Goal: Information Seeking & Learning: Learn about a topic

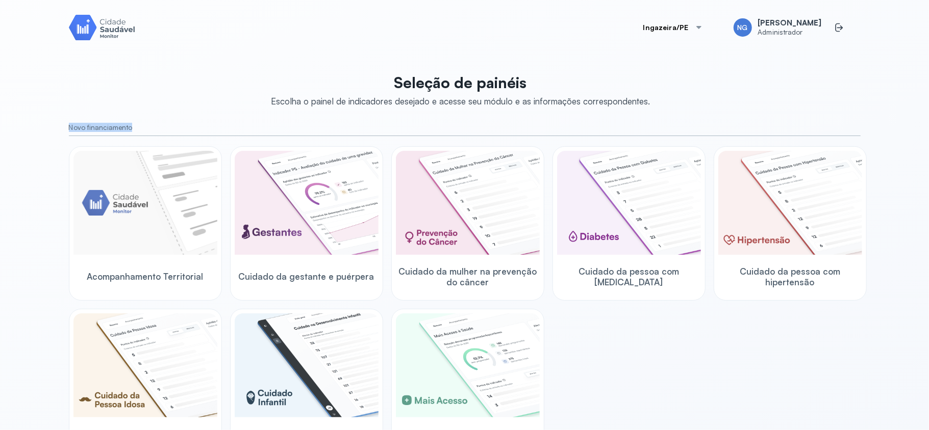
drag, startPoint x: 53, startPoint y: 125, endPoint x: 149, endPoint y: 107, distance: 97.6
click at [141, 124] on div "Ingazeira/PE NG [PERSON_NAME] Administrador Seleção de painéis Escolha o painel…" at bounding box center [465, 227] width 816 height 455
click at [158, 93] on div "Seleção de painéis Escolha o painel de indicadores desejado e acesse seu módulo…" at bounding box center [465, 372] width 792 height 611
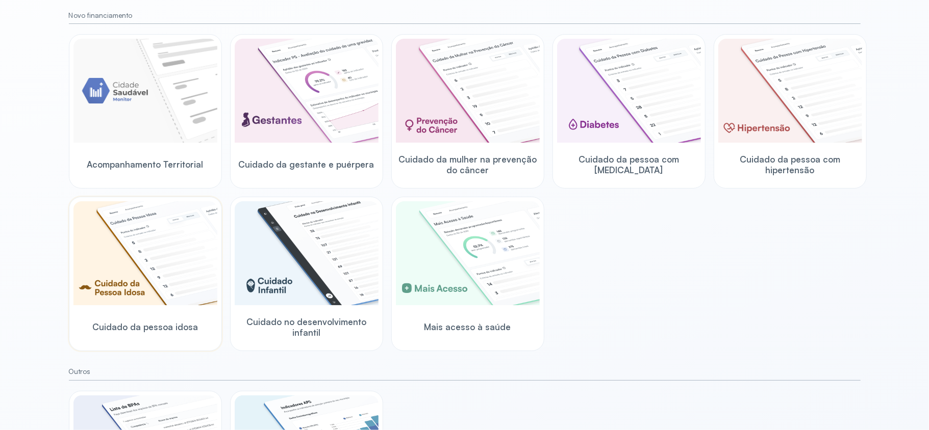
scroll to position [44, 0]
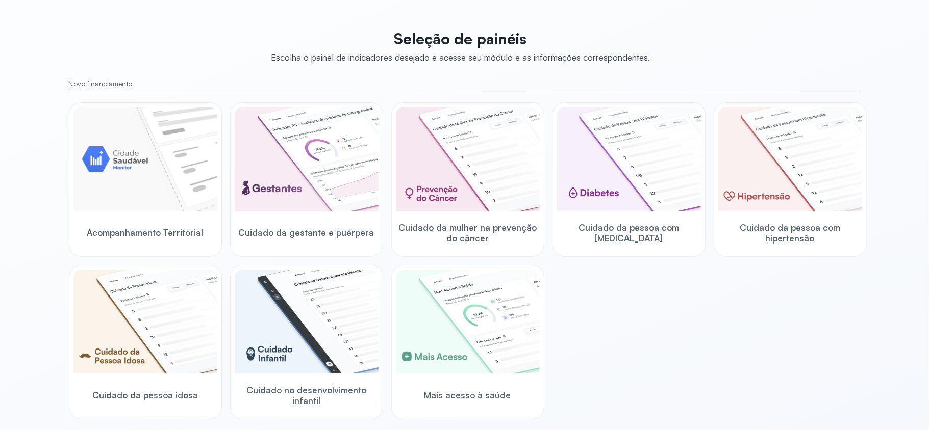
click at [130, 176] on img at bounding box center [145, 159] width 144 height 104
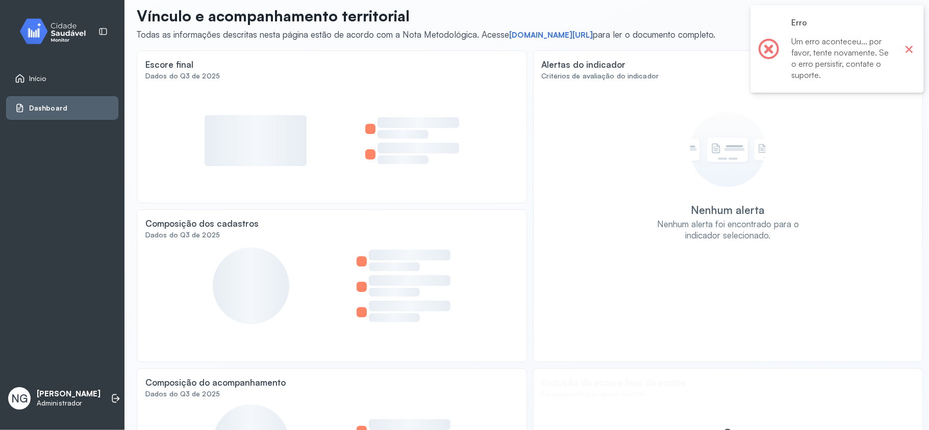
click at [909, 49] on button "×" at bounding box center [908, 48] width 13 height 13
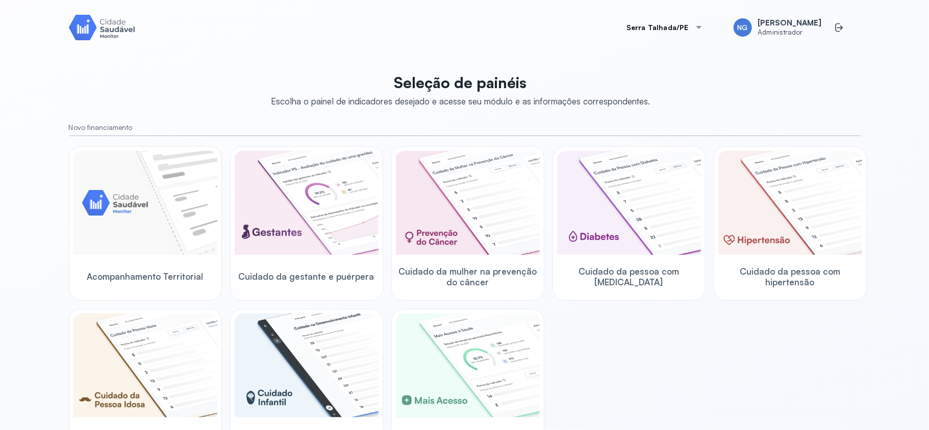
click at [149, 213] on img at bounding box center [145, 203] width 144 height 104
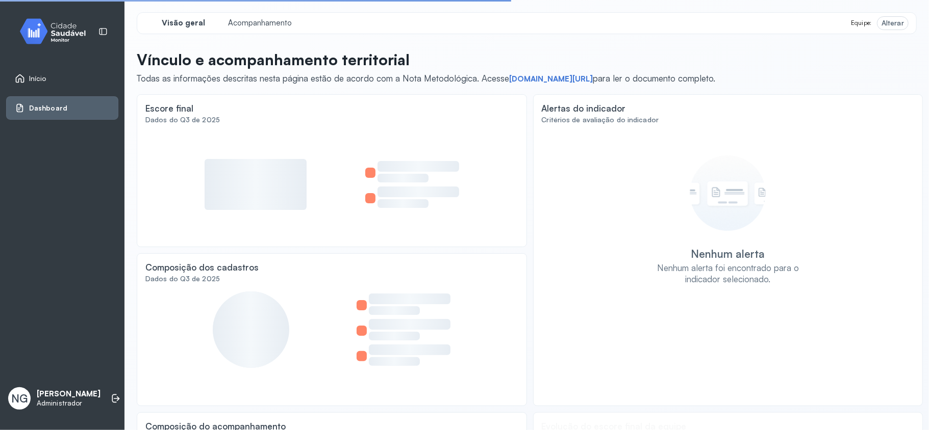
click at [23, 76] on icon at bounding box center [20, 78] width 10 height 10
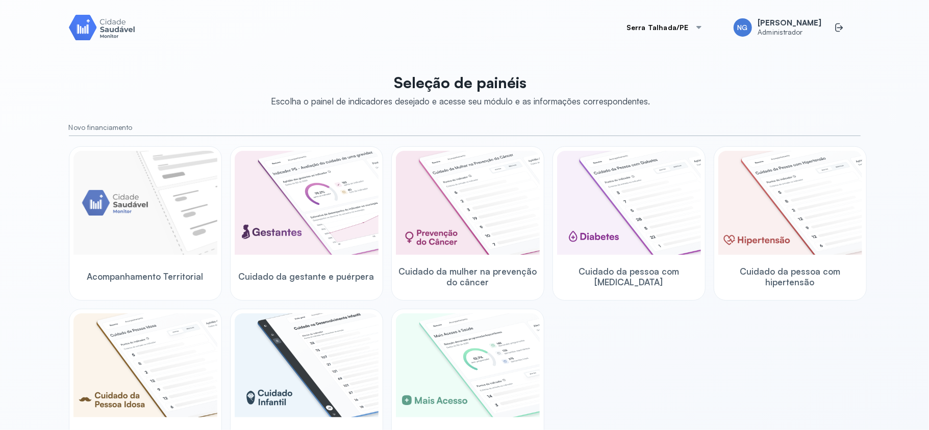
click at [702, 21] on button "Serra Talhada/PE" at bounding box center [664, 27] width 100 height 20
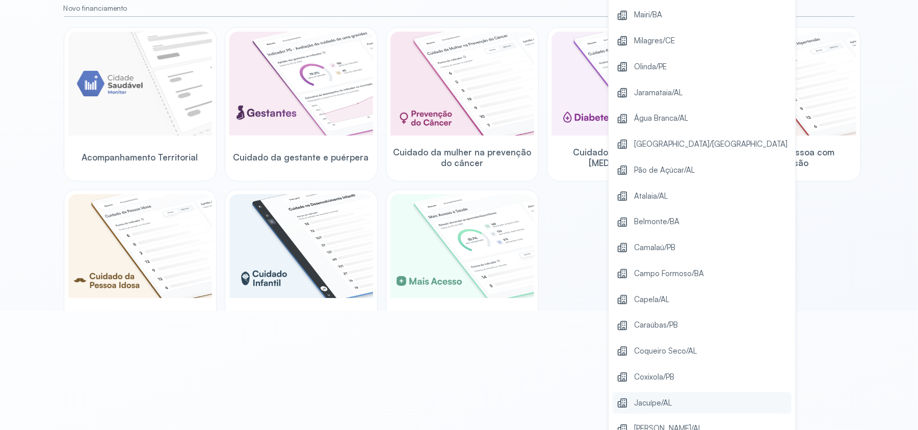
scroll to position [288, 0]
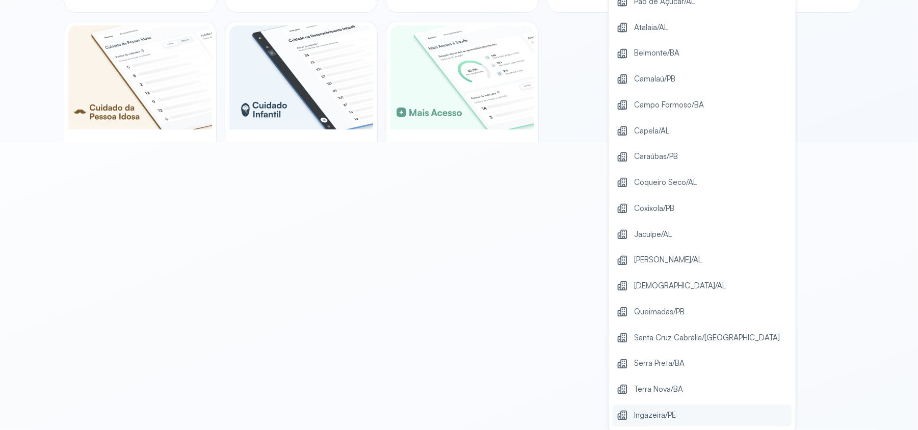
click at [676, 416] on span "Ingazeira/PE" at bounding box center [655, 416] width 42 height 14
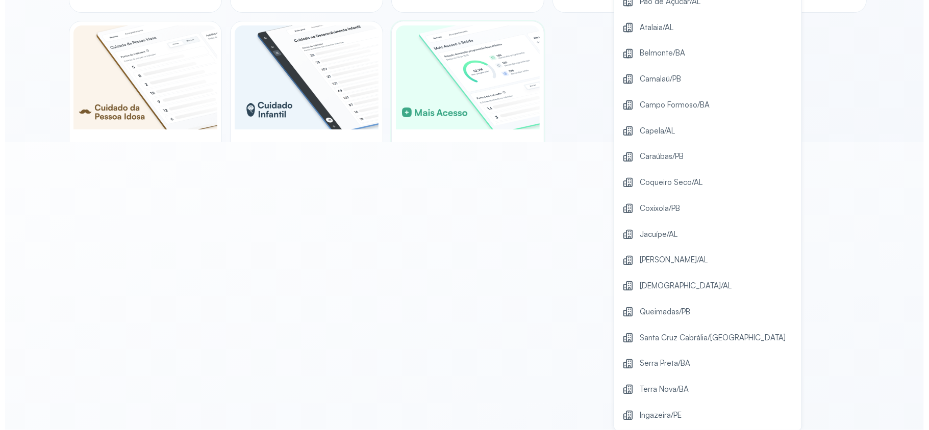
scroll to position [0, 0]
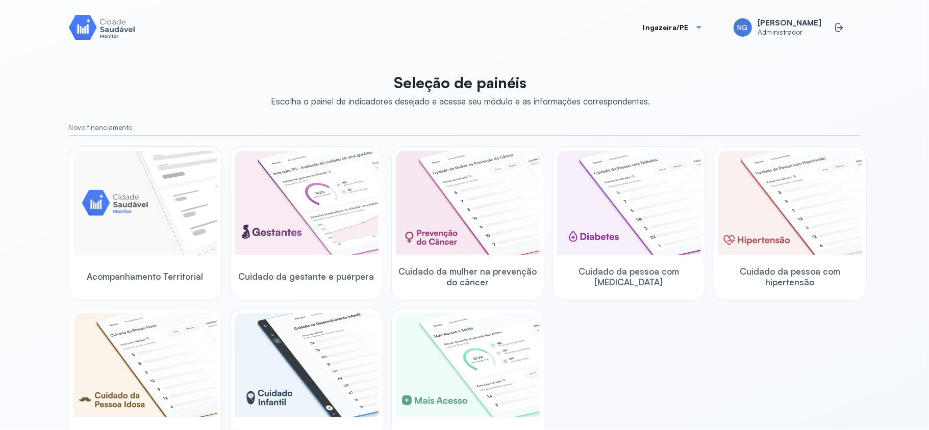
click at [147, 174] on img at bounding box center [145, 203] width 144 height 104
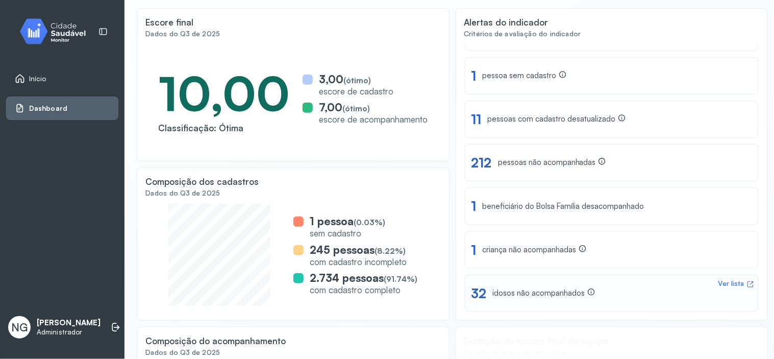
scroll to position [124, 0]
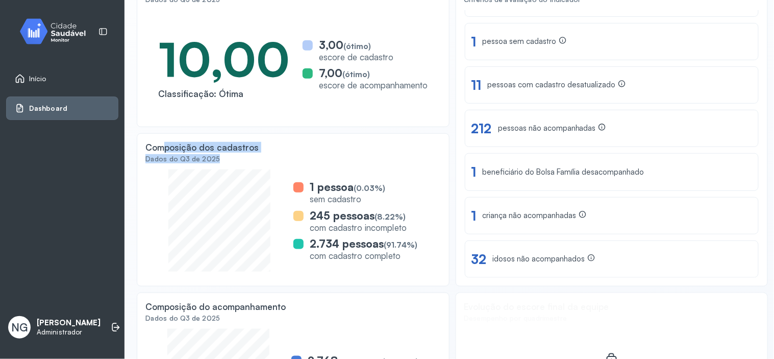
drag, startPoint x: 161, startPoint y: 148, endPoint x: 227, endPoint y: 161, distance: 67.4
click at [227, 161] on div "Composição dos cadastros Dados do Q3 de 2025 1 pessoa (0.03%) sem cadastro 245 …" at bounding box center [293, 209] width 313 height 153
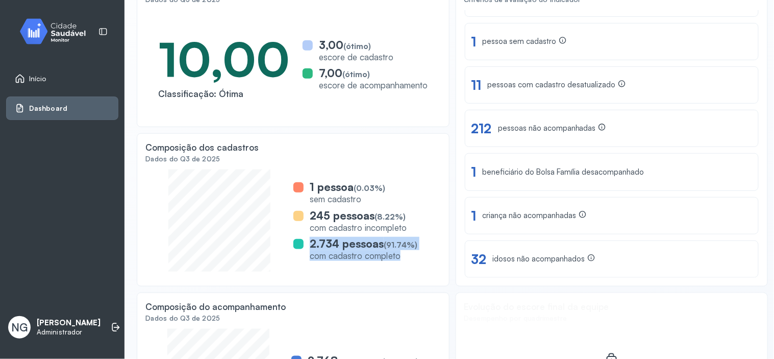
drag, startPoint x: 406, startPoint y: 259, endPoint x: 304, endPoint y: 243, distance: 103.7
click at [304, 243] on div "2.734 pessoas (91.74%) com cadastro completo" at bounding box center [355, 249] width 124 height 24
click at [381, 241] on div "2.734 pessoas (91.74%)" at bounding box center [364, 243] width 108 height 13
drag, startPoint x: 401, startPoint y: 256, endPoint x: 334, endPoint y: 243, distance: 68.6
click at [325, 250] on div "com cadastro completo" at bounding box center [364, 255] width 108 height 11
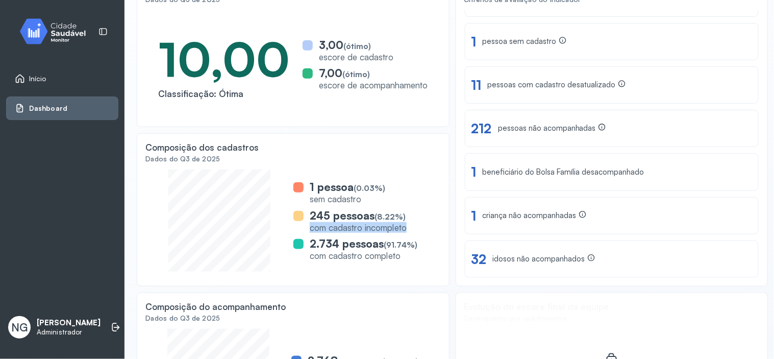
drag, startPoint x: 404, startPoint y: 231, endPoint x: 309, endPoint y: 228, distance: 95.4
click at [310, 228] on div "com cadastro incompleto" at bounding box center [358, 227] width 97 height 11
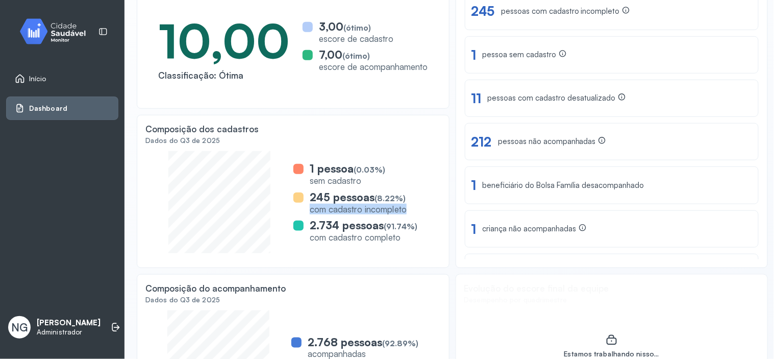
scroll to position [211, 0]
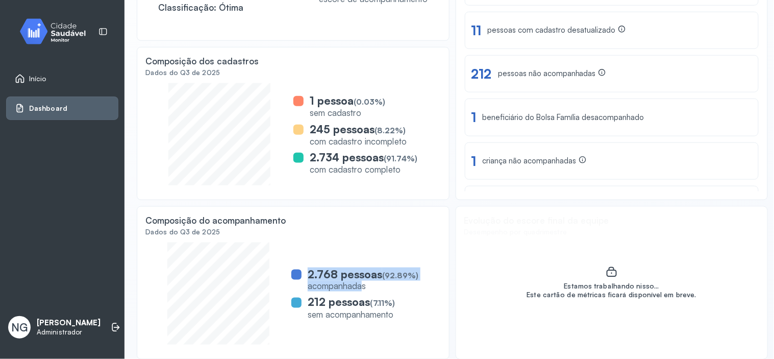
drag, startPoint x: 360, startPoint y: 286, endPoint x: 319, endPoint y: 263, distance: 46.8
click at [301, 271] on div "2.768 pessoas (92.89%) acompanhadas" at bounding box center [354, 279] width 127 height 24
click at [342, 234] on div "Dados do Q3 de 2025" at bounding box center [292, 231] width 295 height 9
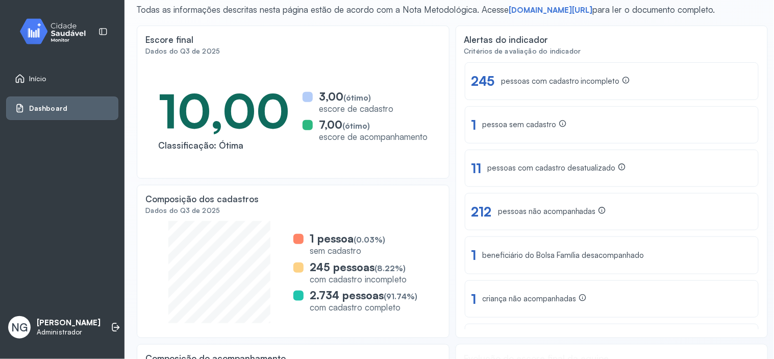
scroll to position [41, 0]
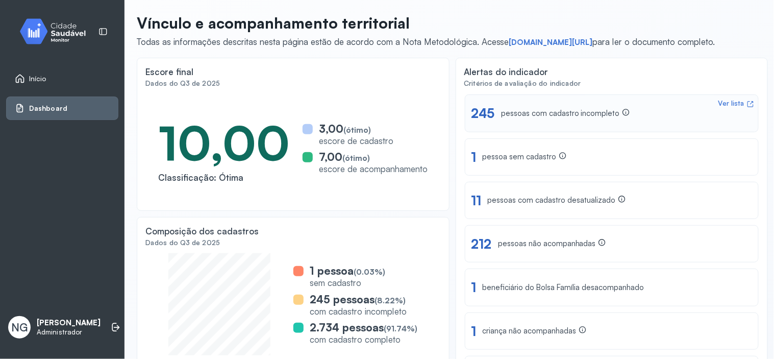
click at [518, 115] on div "pessoas com cadastro incompleto" at bounding box center [565, 113] width 129 height 11
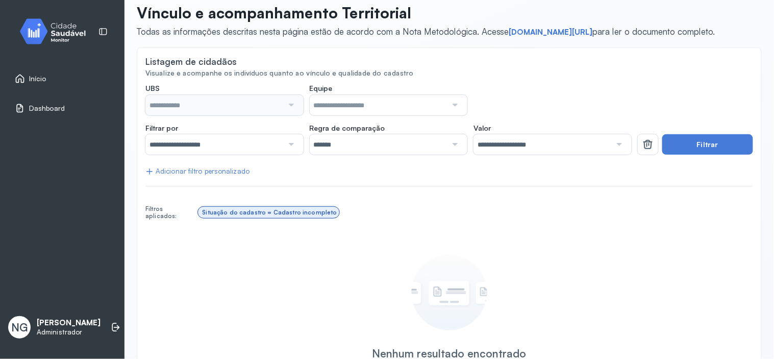
type input "**********"
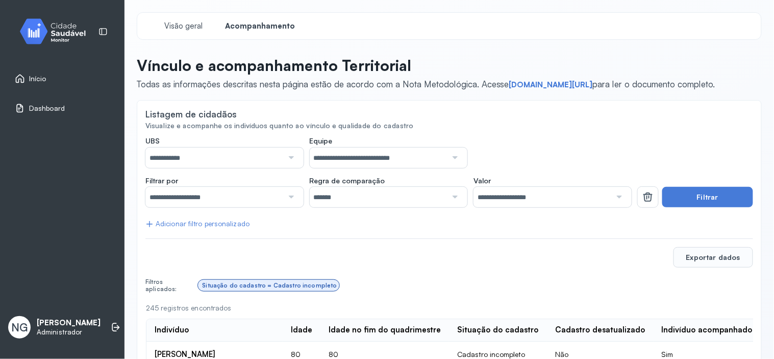
scroll to position [113, 0]
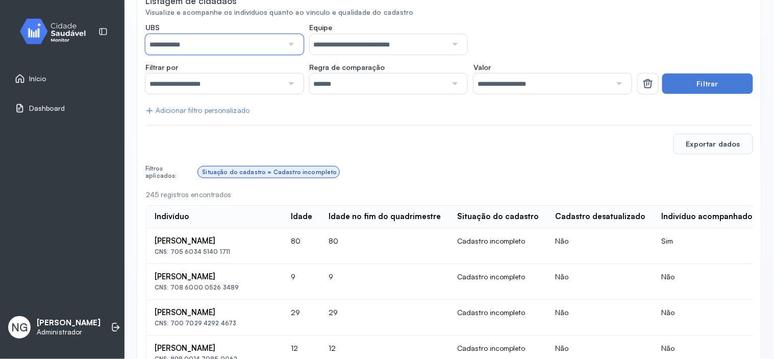
click at [237, 46] on input "**********" at bounding box center [214, 44] width 138 height 20
click at [251, 37] on input "**********" at bounding box center [214, 44] width 138 height 20
click at [510, 23] on div "**********" at bounding box center [388, 39] width 486 height 32
drag, startPoint x: 140, startPoint y: 191, endPoint x: 246, endPoint y: 196, distance: 105.7
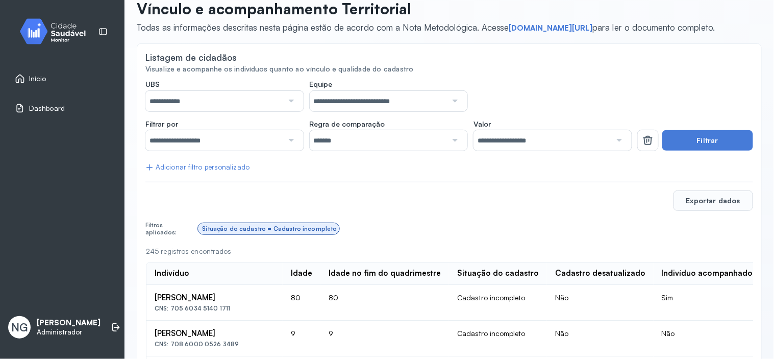
click at [233, 168] on div "Adicionar filtro personalizado" at bounding box center [197, 167] width 104 height 9
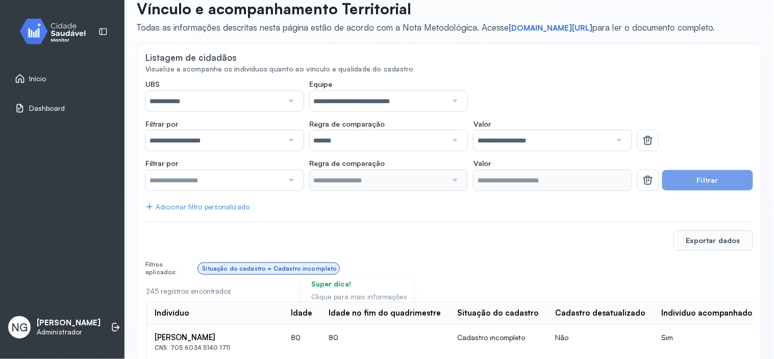
click at [225, 187] on input "text" at bounding box center [214, 180] width 138 height 20
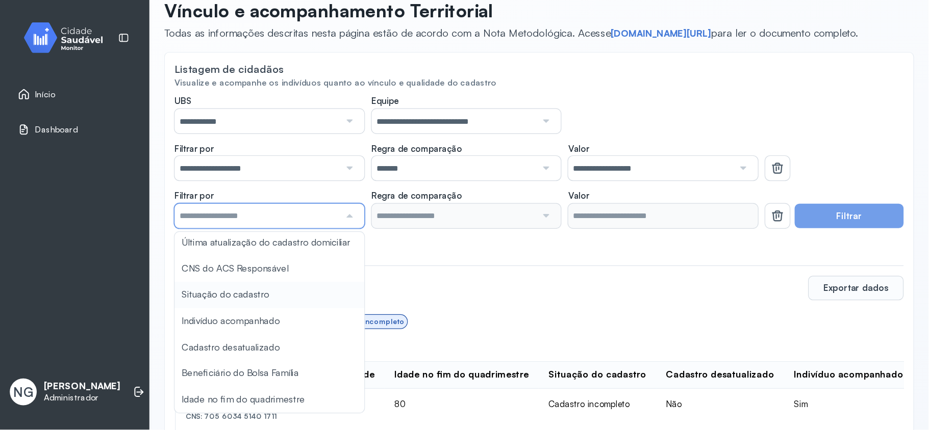
scroll to position [113, 0]
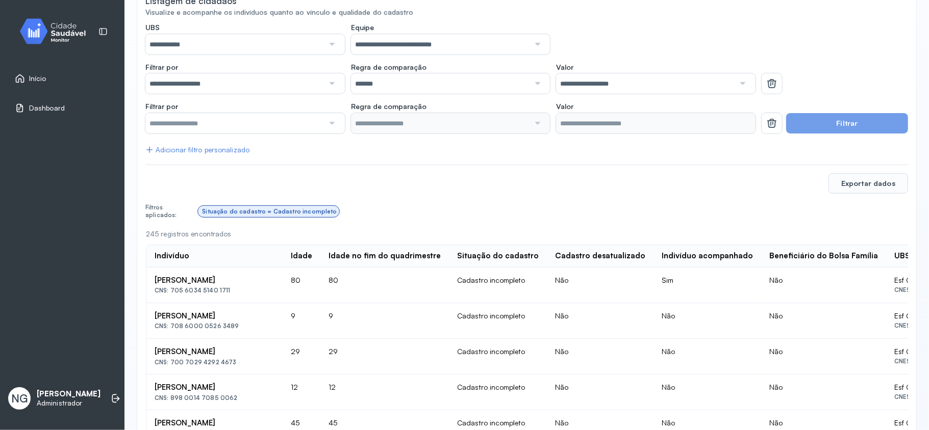
click at [501, 218] on div "Situação do cadastro = Cadastro incompleto" at bounding box center [553, 211] width 710 height 19
click at [773, 123] on button "Filtrar" at bounding box center [847, 123] width 122 height 20
click at [767, 121] on icon at bounding box center [771, 123] width 9 height 6
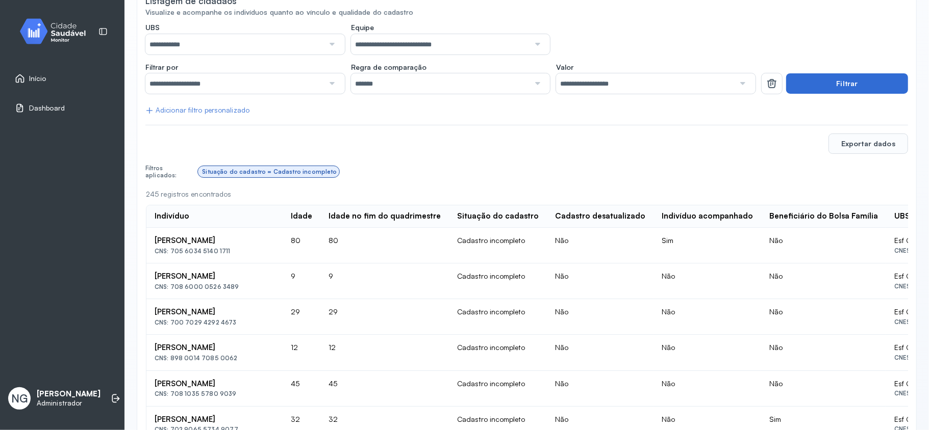
click at [773, 84] on button "Filtrar" at bounding box center [847, 83] width 122 height 20
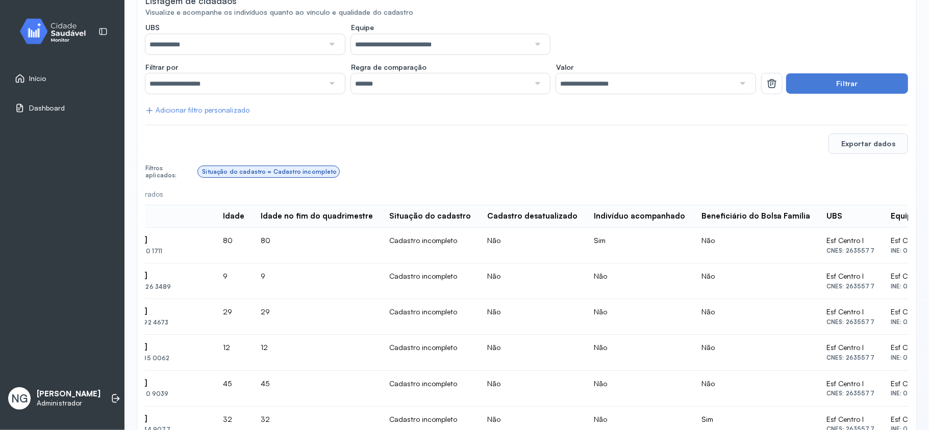
scroll to position [0, 0]
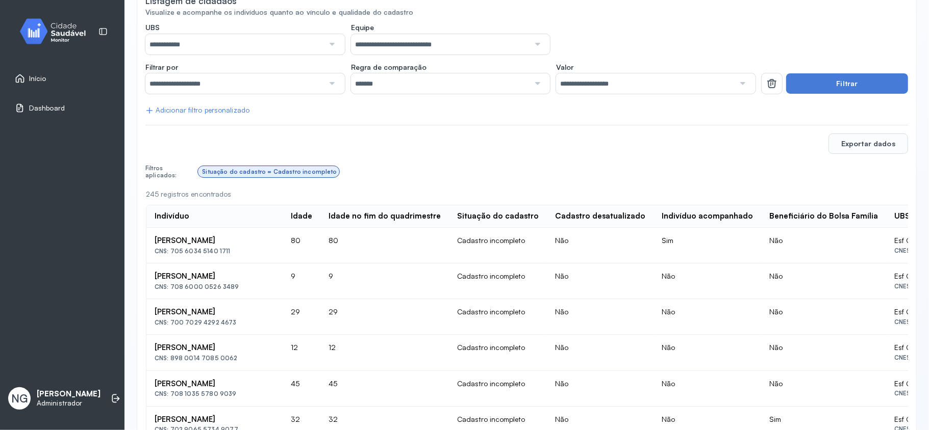
drag, startPoint x: 153, startPoint y: 237, endPoint x: 221, endPoint y: 237, distance: 67.8
click at [221, 237] on td "Agenor Lucas Ribeiro CNS: 705 6034 5140 1711" at bounding box center [214, 246] width 136 height 36
click at [258, 237] on div "Agenor Lucas Ribeiro" at bounding box center [215, 241] width 120 height 10
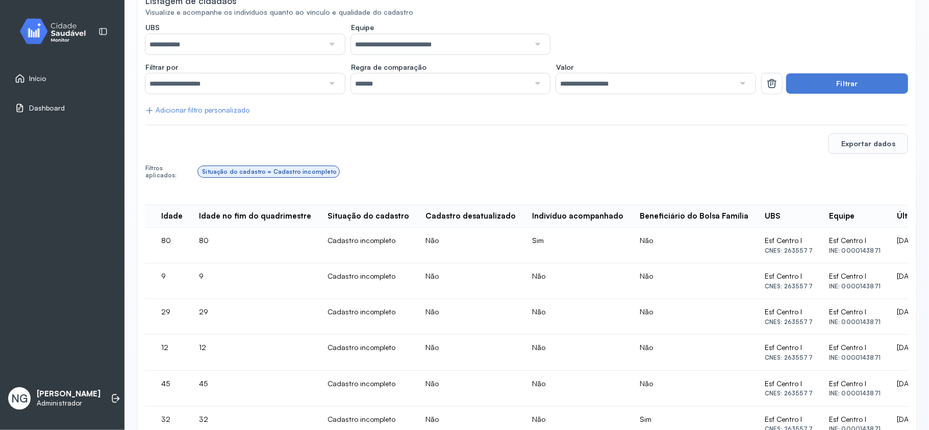
scroll to position [0, 136]
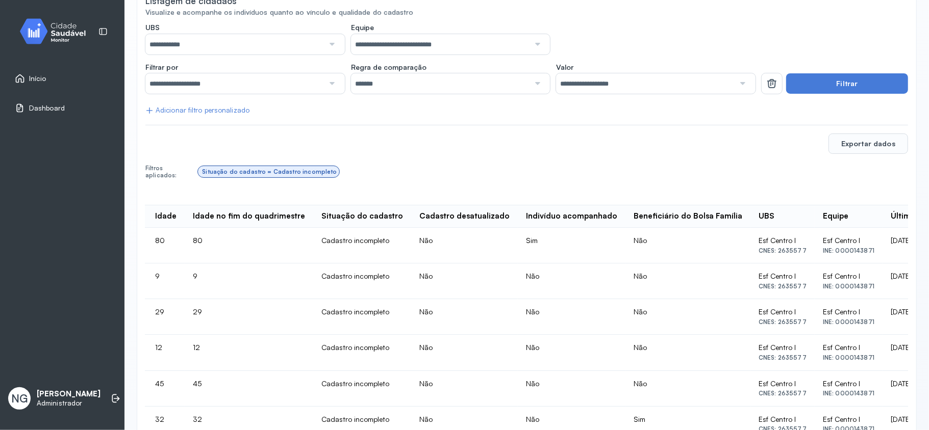
drag, startPoint x: 372, startPoint y: 240, endPoint x: 384, endPoint y: 240, distance: 11.2
click at [384, 240] on td "Cadastro incompleto" at bounding box center [362, 246] width 98 height 36
click at [433, 236] on td "Não" at bounding box center [464, 246] width 107 height 36
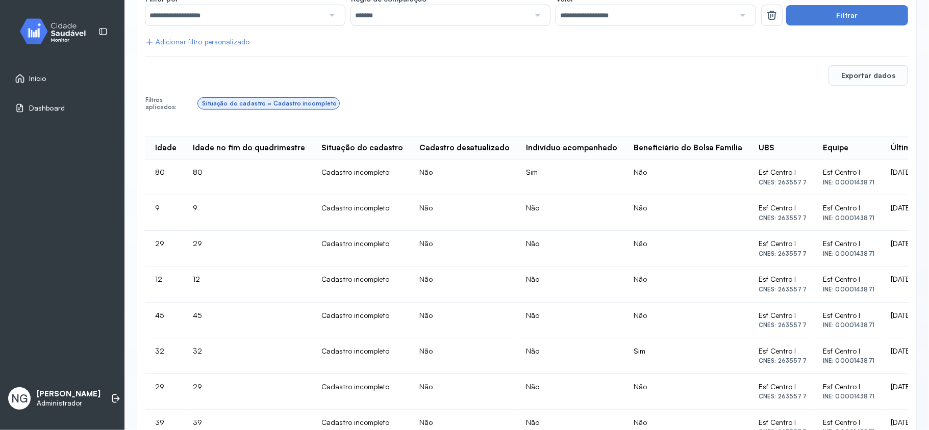
scroll to position [113, 0]
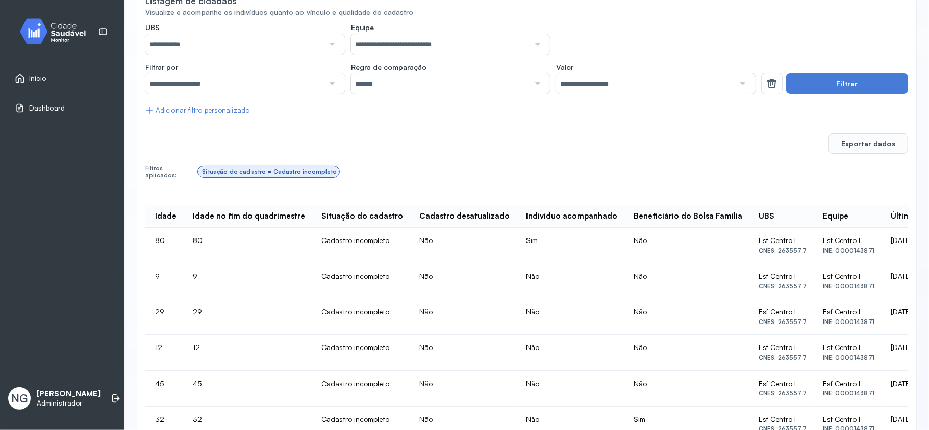
click at [429, 234] on td "Não" at bounding box center [464, 246] width 107 height 36
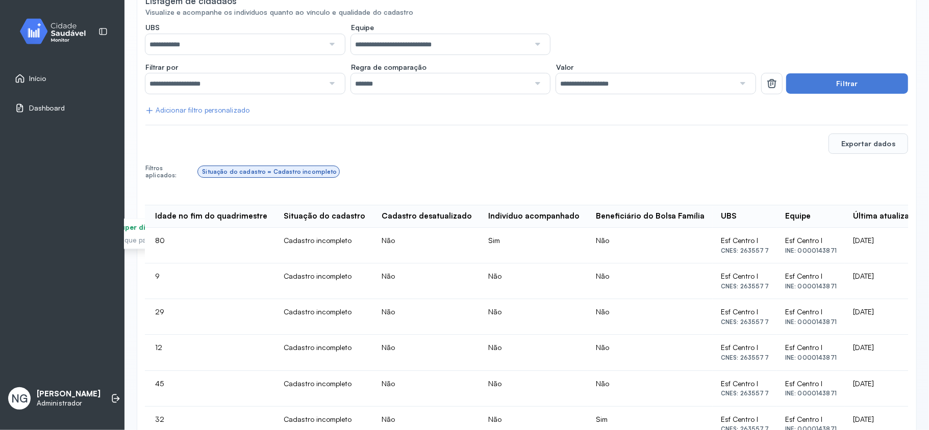
scroll to position [0, 204]
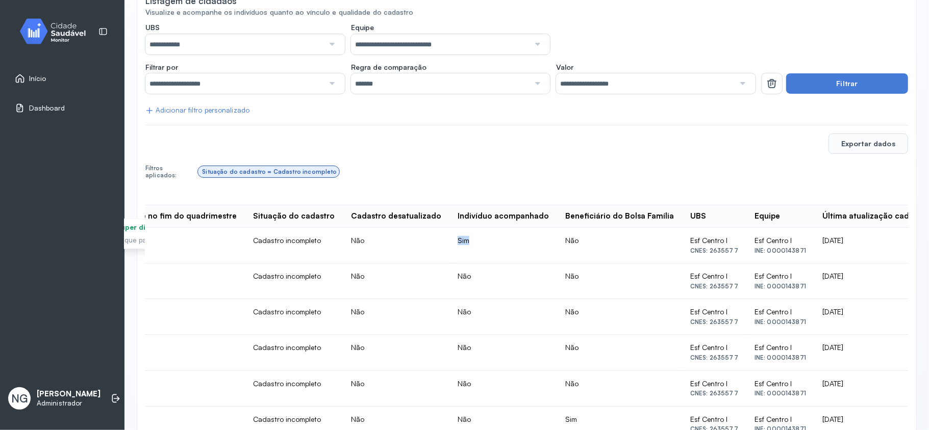
drag, startPoint x: 458, startPoint y: 237, endPoint x: 479, endPoint y: 239, distance: 21.5
click at [479, 239] on td "Sim" at bounding box center [503, 246] width 108 height 36
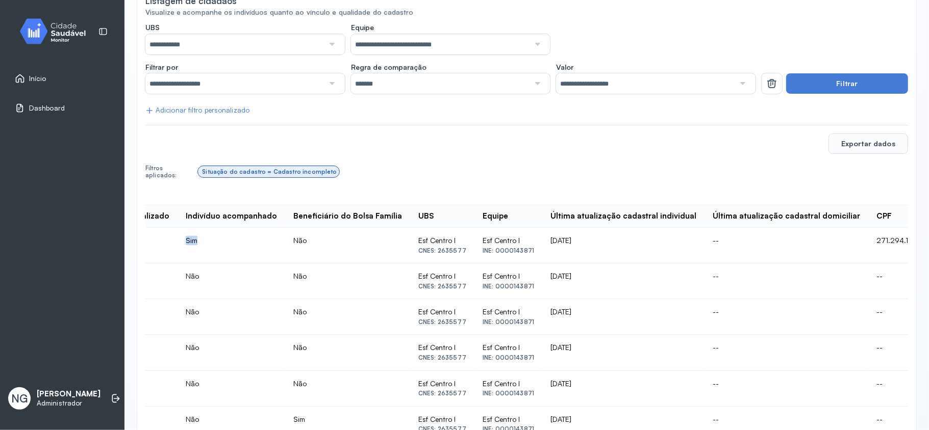
scroll to position [0, 544]
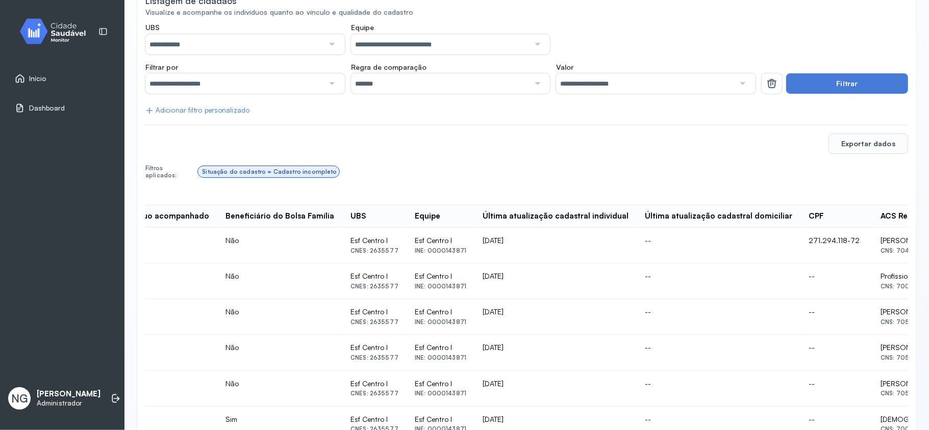
drag, startPoint x: 509, startPoint y: 241, endPoint x: 464, endPoint y: 240, distance: 45.4
click at [474, 240] on td "20/05/2025" at bounding box center [555, 246] width 162 height 36
click at [556, 225] on th "Última atualização cadastral individual" at bounding box center [555, 217] width 162 height 22
drag, startPoint x: 627, startPoint y: 243, endPoint x: 603, endPoint y: 235, distance: 25.2
click at [604, 235] on tr "Agenor Lucas Ribeiro CNS: 705 6034 5140 1711 80 80 Cadastro incompleto Não Sim …" at bounding box center [312, 246] width 1419 height 36
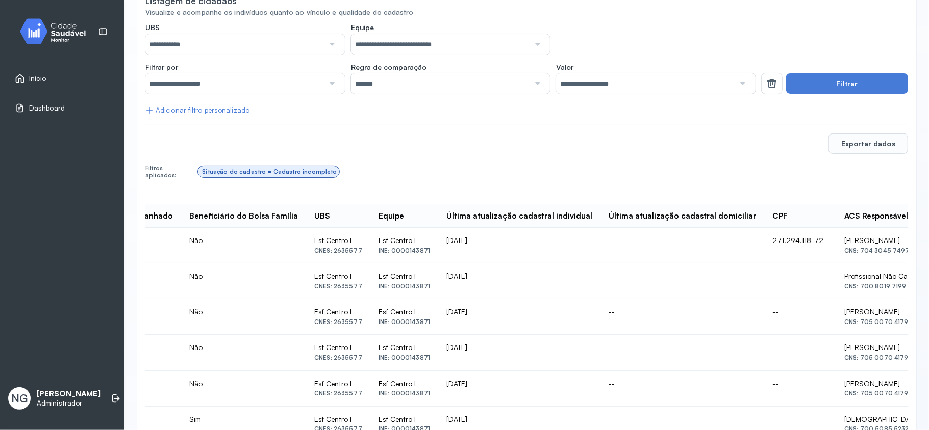
scroll to position [0, 598]
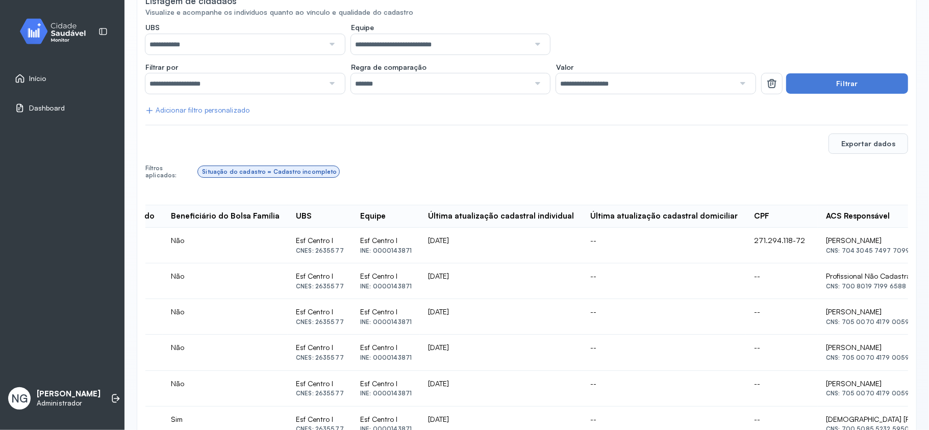
drag, startPoint x: 790, startPoint y: 242, endPoint x: 859, endPoint y: 250, distance: 69.3
click at [773, 250] on div "Maria Elizangela Xavier Da Silva CNS: 704 3045 7497 7099" at bounding box center [892, 245] width 133 height 18
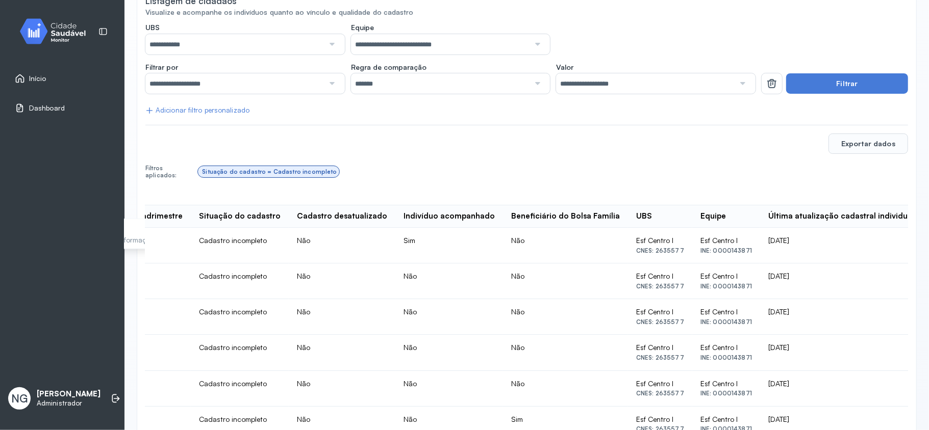
scroll to position [0, 0]
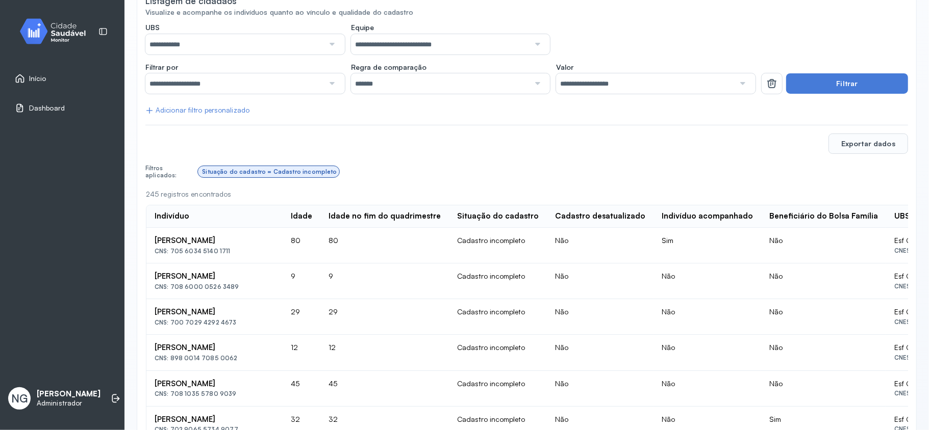
click at [418, 172] on div "Situação do cadastro = Cadastro incompleto" at bounding box center [553, 171] width 710 height 19
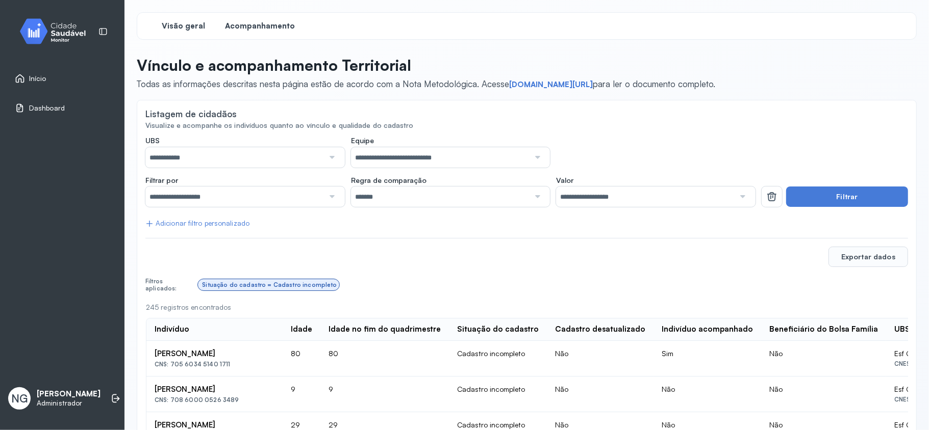
click at [182, 31] on span "Visão geral" at bounding box center [183, 26] width 43 height 10
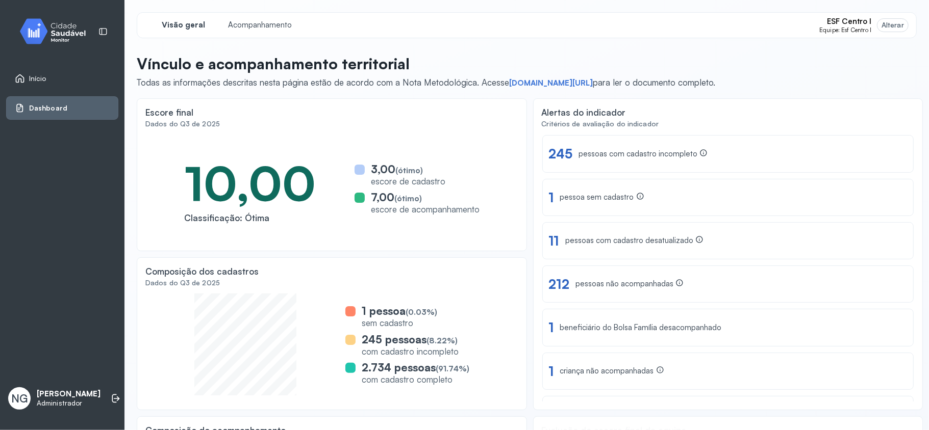
click at [773, 21] on div "Alterar" at bounding box center [892, 25] width 22 height 9
click at [773, 25] on span "ESF Centro I" at bounding box center [849, 22] width 44 height 10
click at [773, 98] on div "Esf Santa Rosa" at bounding box center [821, 93] width 136 height 18
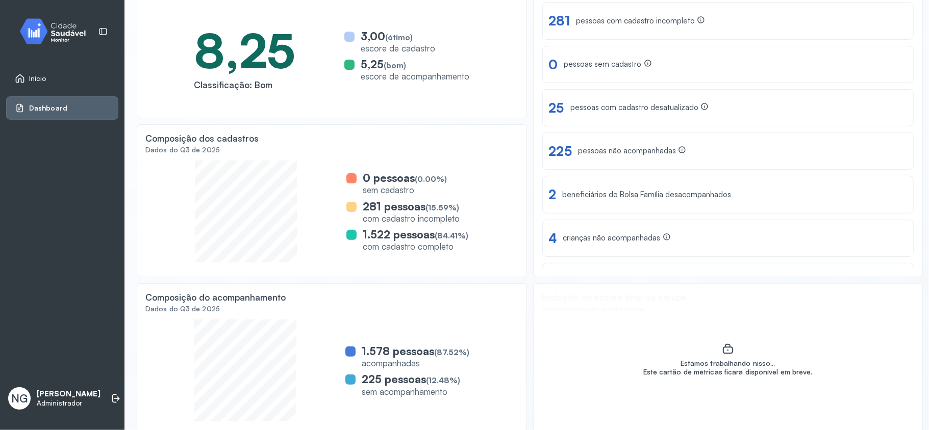
scroll to position [136, 0]
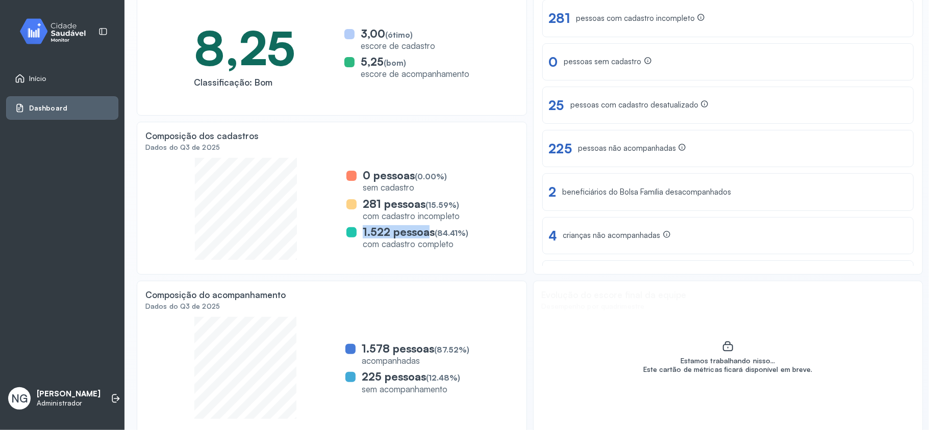
drag, startPoint x: 355, startPoint y: 228, endPoint x: 427, endPoint y: 227, distance: 72.4
click at [427, 227] on div "1.522 pessoas (84.41%) com cadastro completo" at bounding box center [407, 237] width 122 height 24
click at [457, 264] on div "Composição dos cadastros Dados do Q3 de 2025 0 pessoas (0.00%) sem cadastro 281…" at bounding box center [332, 198] width 390 height 153
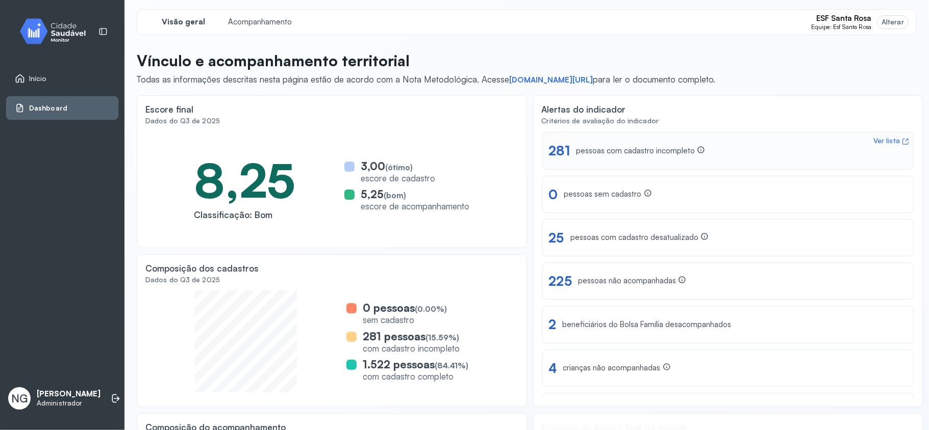
scroll to position [0, 0]
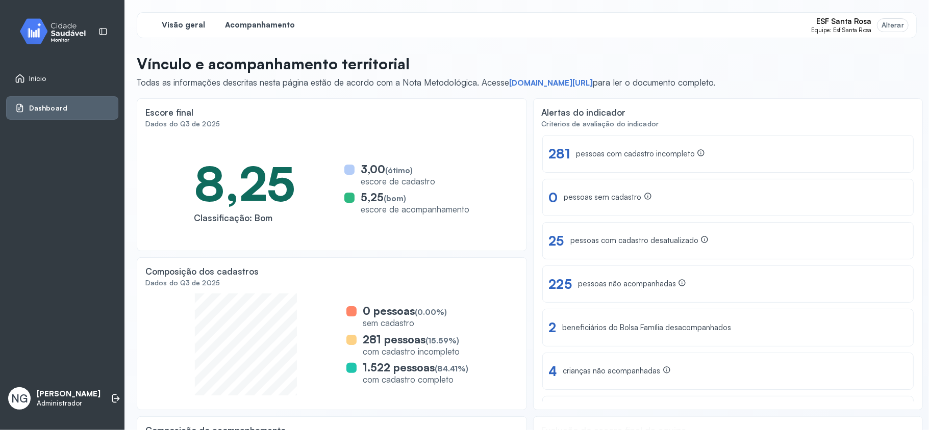
click at [256, 31] on div "Acompanhamento" at bounding box center [260, 25] width 76 height 17
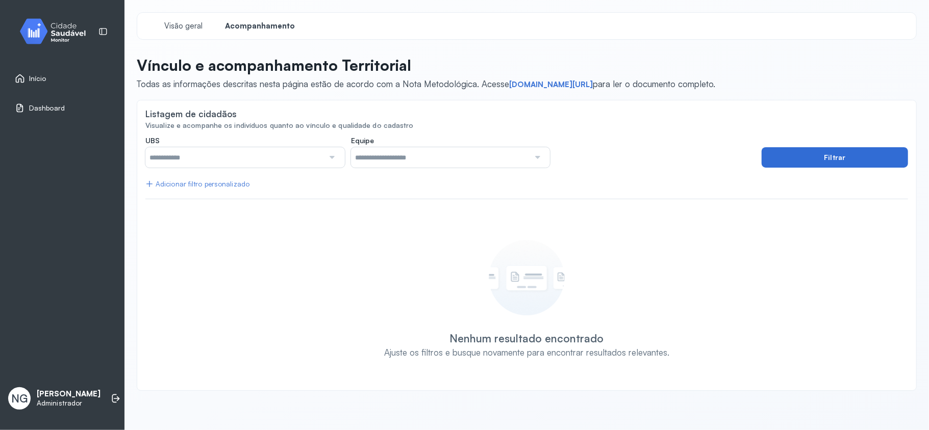
click at [773, 154] on button "Filtrar" at bounding box center [834, 157] width 146 height 20
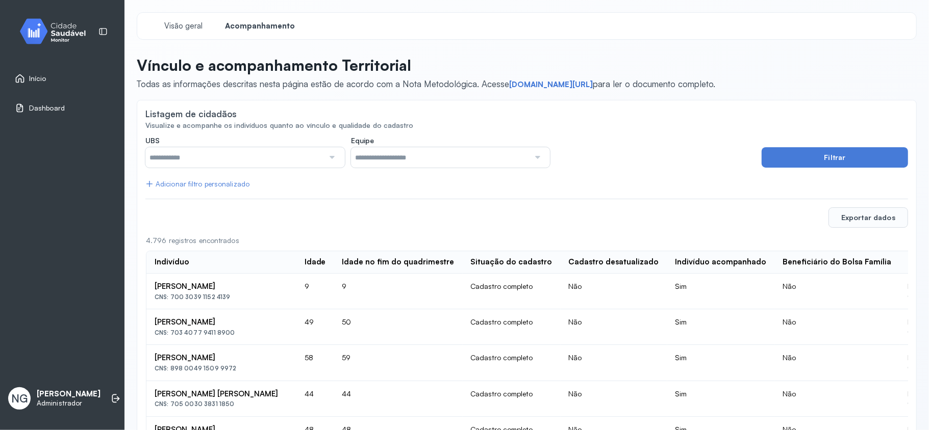
click at [315, 152] on input "text" at bounding box center [234, 157] width 178 height 20
type input "*****"
click at [773, 153] on button "Filtrar" at bounding box center [834, 157] width 146 height 20
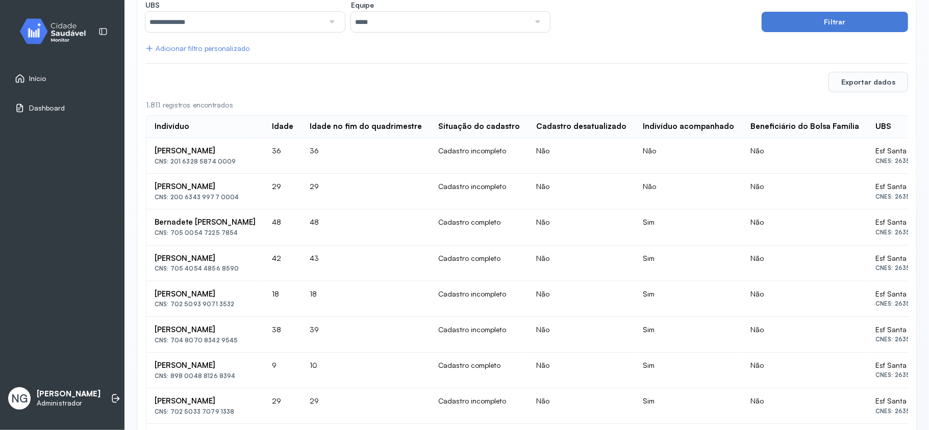
scroll to position [68, 0]
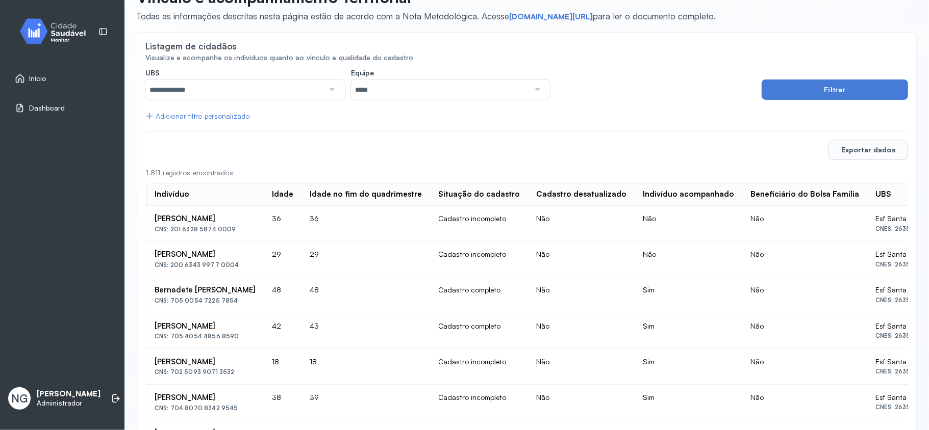
click at [207, 92] on input "**********" at bounding box center [234, 90] width 178 height 20
click at [425, 148] on div "Exportar dados" at bounding box center [526, 150] width 762 height 20
click at [223, 119] on div "Adicionar filtro personalizado" at bounding box center [197, 116] width 104 height 9
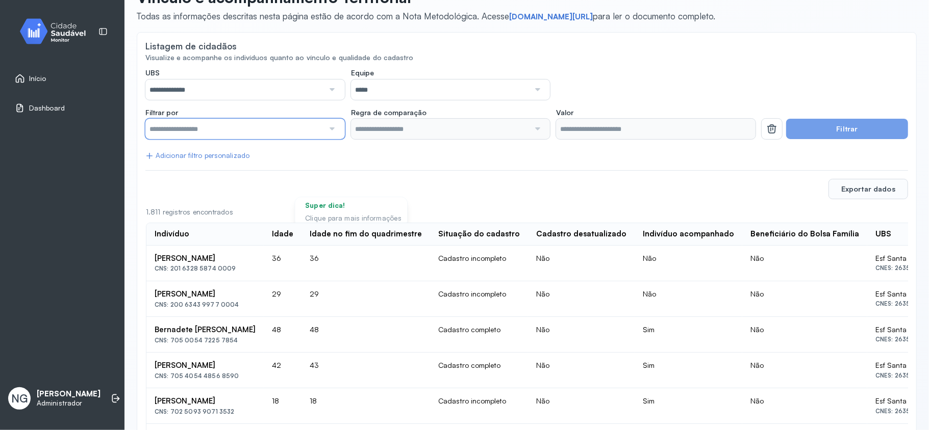
click at [242, 129] on input "text" at bounding box center [234, 129] width 178 height 20
click at [517, 186] on div "Exportar dados" at bounding box center [526, 189] width 762 height 20
drag, startPoint x: 763, startPoint y: 129, endPoint x: 625, endPoint y: 159, distance: 142.1
click at [765, 129] on icon at bounding box center [771, 129] width 12 height 12
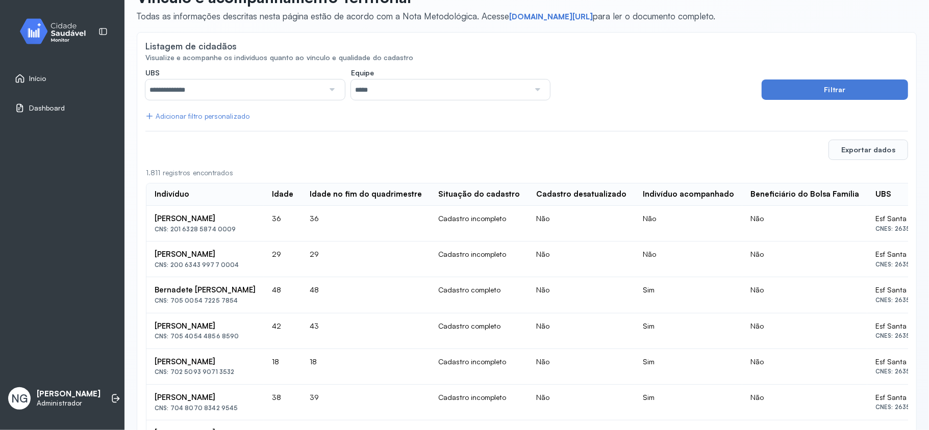
scroll to position [0, 0]
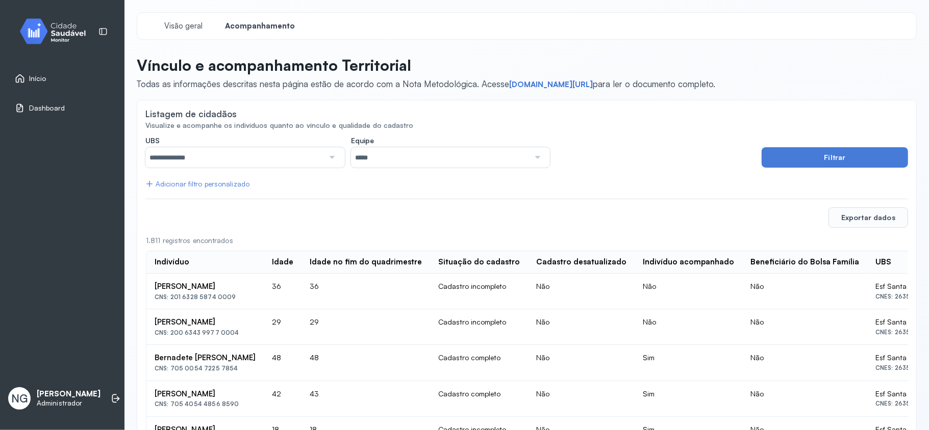
click at [42, 78] on span "Início" at bounding box center [37, 78] width 17 height 9
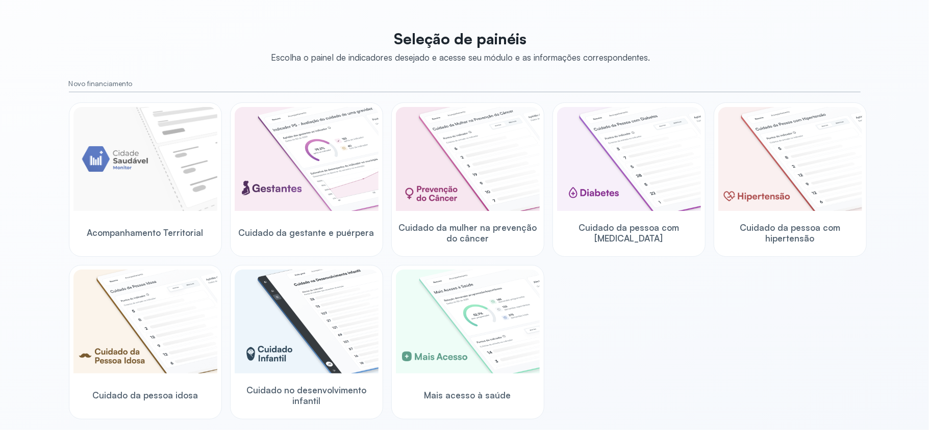
scroll to position [68, 0]
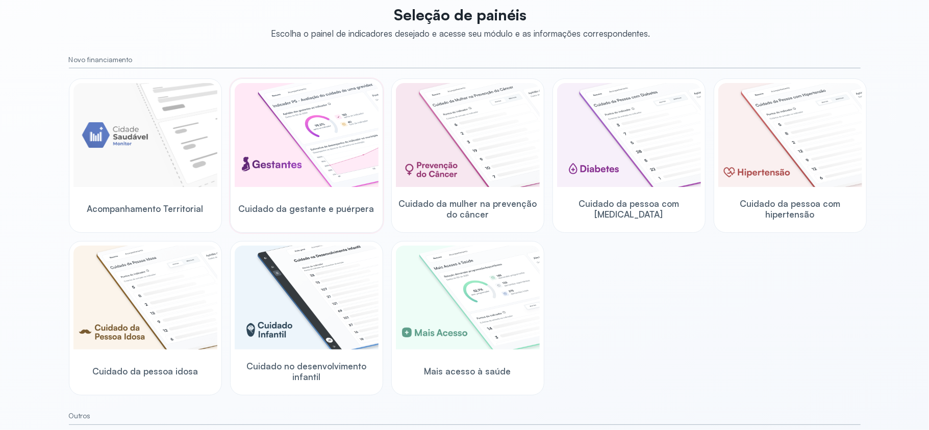
click at [315, 159] on img at bounding box center [307, 135] width 144 height 104
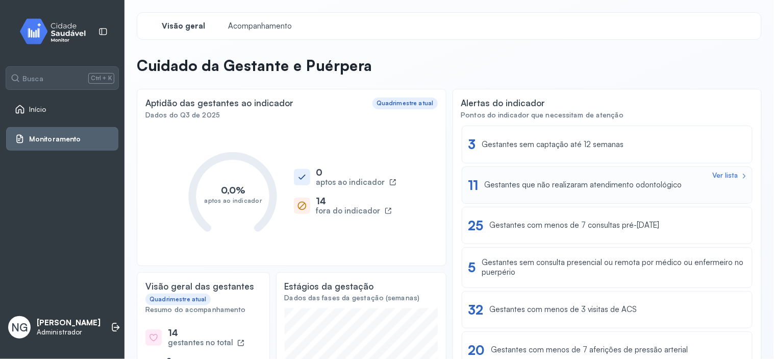
click at [505, 185] on div "Gestantes que não realizaram atendimento odontológico" at bounding box center [582, 185] width 197 height 10
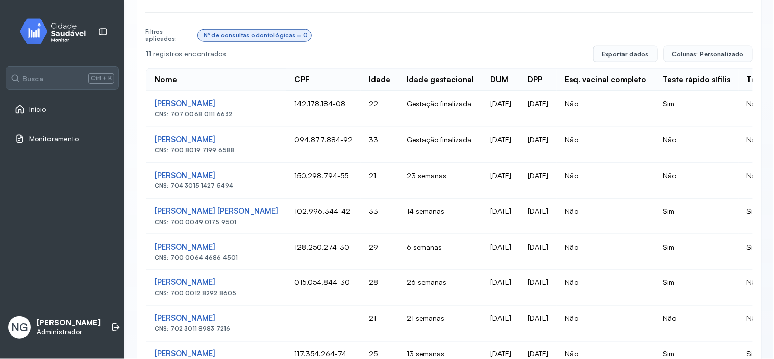
drag, startPoint x: 502, startPoint y: 120, endPoint x: 553, endPoint y: 125, distance: 51.3
click at [519, 124] on td "22/02/2025" at bounding box center [500, 109] width 37 height 36
drag, startPoint x: 546, startPoint y: 120, endPoint x: 568, endPoint y: 123, distance: 22.6
click at [556, 123] on td "13/12/2025" at bounding box center [537, 109] width 37 height 36
drag, startPoint x: 501, startPoint y: 124, endPoint x: 512, endPoint y: 124, distance: 10.7
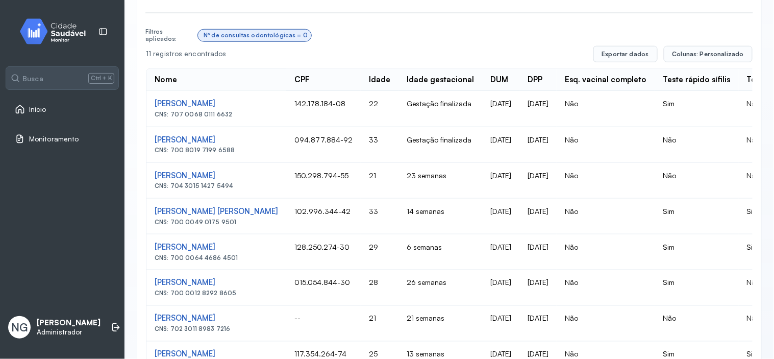
click at [511, 123] on td "22/02/2025" at bounding box center [500, 109] width 37 height 36
click at [556, 119] on td "13/12/2025" at bounding box center [537, 109] width 37 height 36
drag, startPoint x: 548, startPoint y: 161, endPoint x: 569, endPoint y: 161, distance: 20.9
click at [556, 161] on td "05/05/2026" at bounding box center [537, 145] width 37 height 36
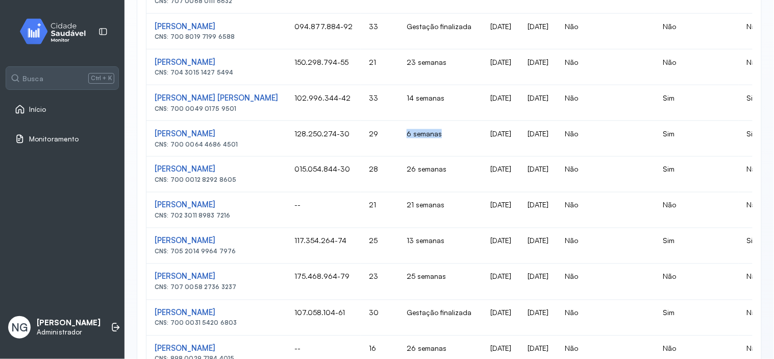
drag, startPoint x: 412, startPoint y: 156, endPoint x: 442, endPoint y: 156, distance: 30.1
click at [442, 156] on td "6 semanas" at bounding box center [440, 139] width 84 height 36
click at [137, 176] on div "**********" at bounding box center [449, 64] width 625 height 631
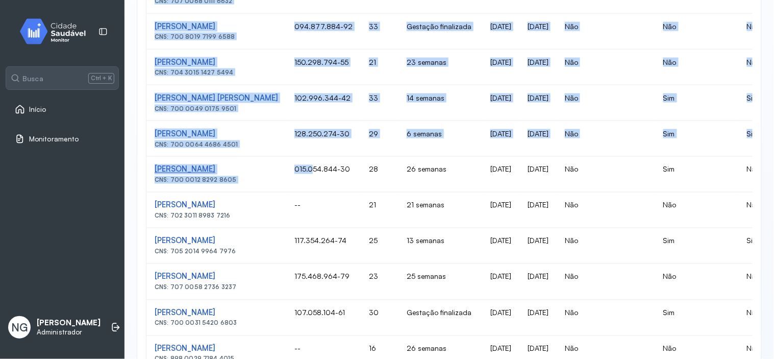
drag, startPoint x: 140, startPoint y: 188, endPoint x: 253, endPoint y: 191, distance: 113.3
click at [292, 193] on div "**********" at bounding box center [449, 64] width 625 height 631
click at [130, 180] on div "**********" at bounding box center [448, 26] width 649 height 732
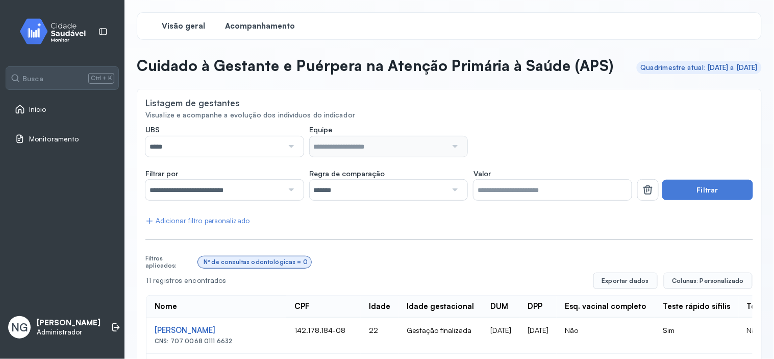
drag, startPoint x: 181, startPoint y: 37, endPoint x: 183, endPoint y: 32, distance: 5.5
click at [181, 36] on div "Visão geral Acompanhamento" at bounding box center [449, 26] width 625 height 28
click at [184, 29] on span "Visão geral" at bounding box center [183, 26] width 43 height 10
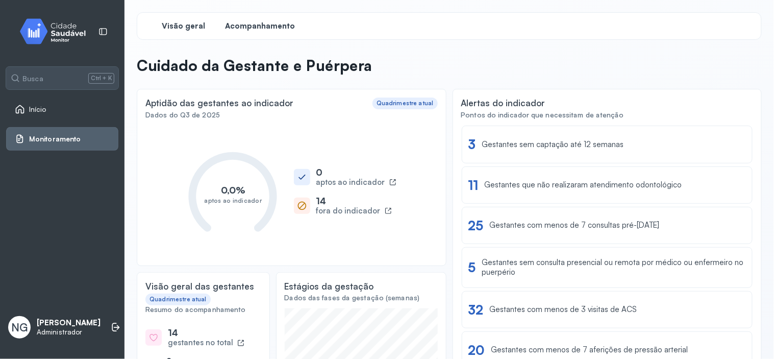
click at [254, 22] on span "Acompanhamento" at bounding box center [260, 26] width 70 height 10
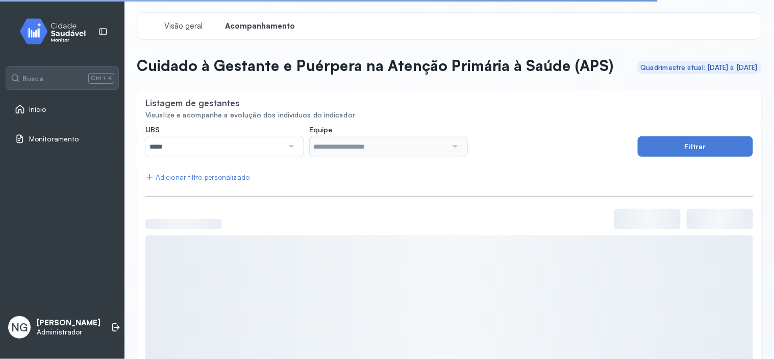
click at [219, 157] on input "*****" at bounding box center [214, 146] width 138 height 20
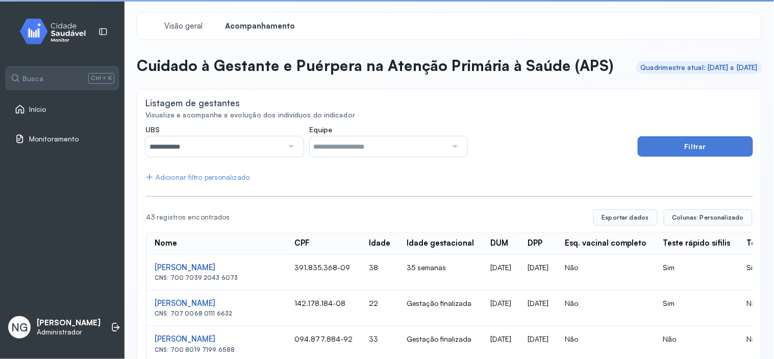
type input "*****"
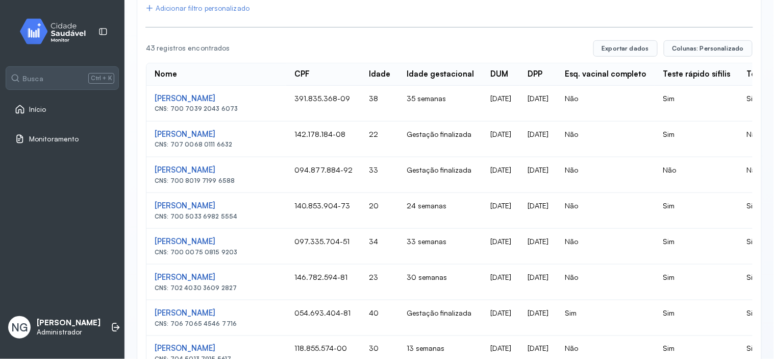
scroll to position [170, 0]
drag, startPoint x: 599, startPoint y: 114, endPoint x: 618, endPoint y: 121, distance: 19.7
click at [623, 120] on td "Não" at bounding box center [605, 103] width 98 height 36
click at [201, 210] on div "Ana Tereza Barboza Martins" at bounding box center [216, 205] width 123 height 10
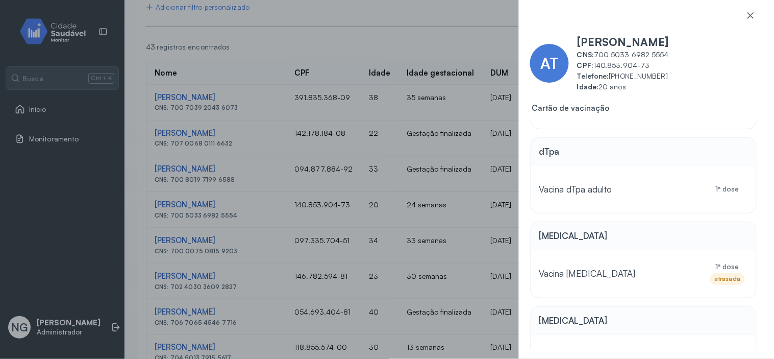
scroll to position [261, 0]
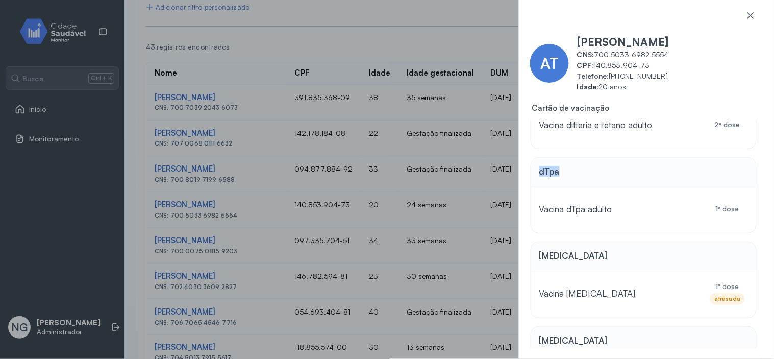
drag, startPoint x: 572, startPoint y: 174, endPoint x: 531, endPoint y: 167, distance: 41.3
click at [531, 167] on div "dTpa" at bounding box center [643, 172] width 225 height 28
click at [751, 14] on icon at bounding box center [750, 15] width 10 height 10
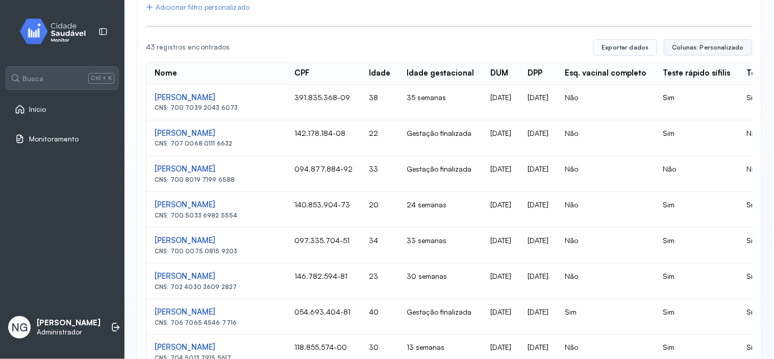
click at [697, 52] on span "Colunas: Personalizado" at bounding box center [707, 47] width 71 height 8
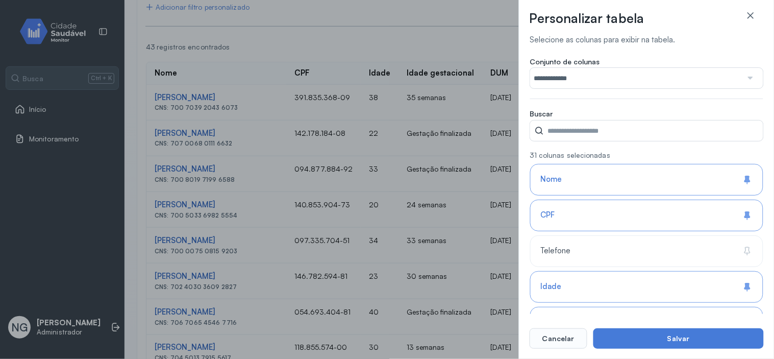
click at [389, 59] on div "**********" at bounding box center [387, 179] width 774 height 359
click at [747, 12] on icon at bounding box center [750, 15] width 10 height 10
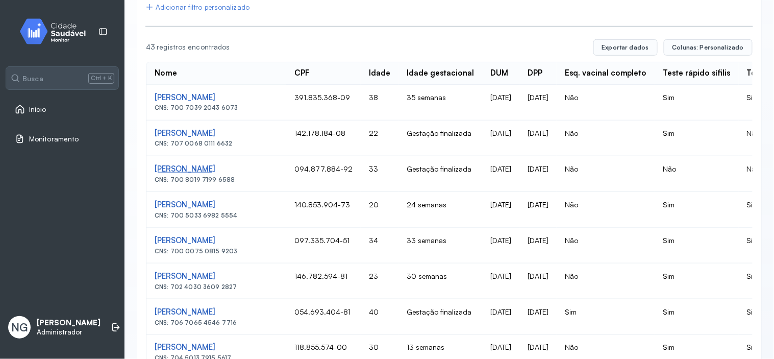
click at [202, 174] on div "Ana Rosa Pinheiro Diniz" at bounding box center [216, 169] width 123 height 10
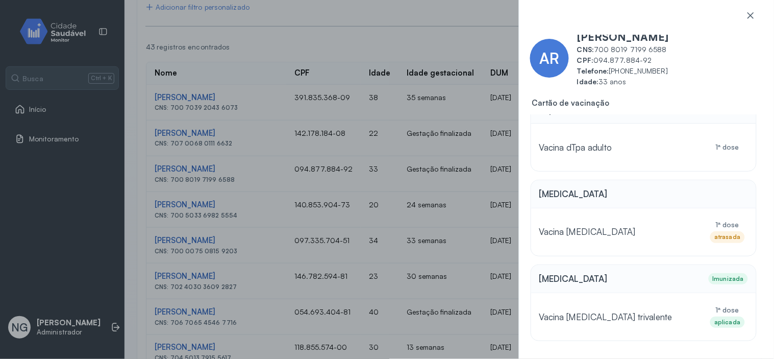
scroll to position [6, 0]
click at [751, 14] on icon at bounding box center [750, 15] width 10 height 10
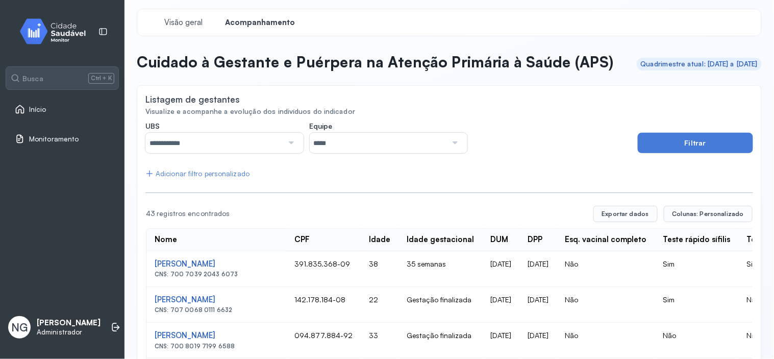
scroll to position [0, 0]
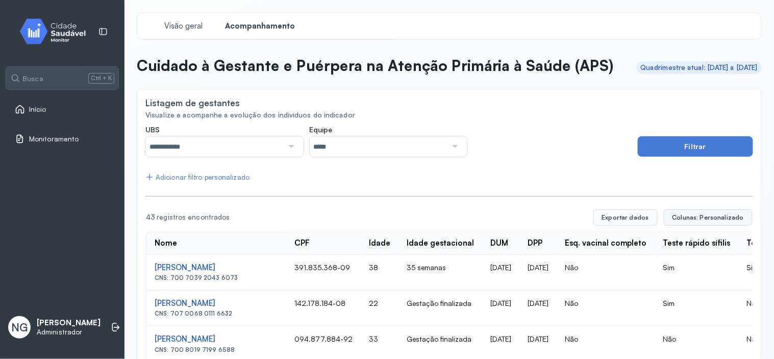
click at [695, 221] on span "Colunas: Personalizado" at bounding box center [707, 217] width 71 height 8
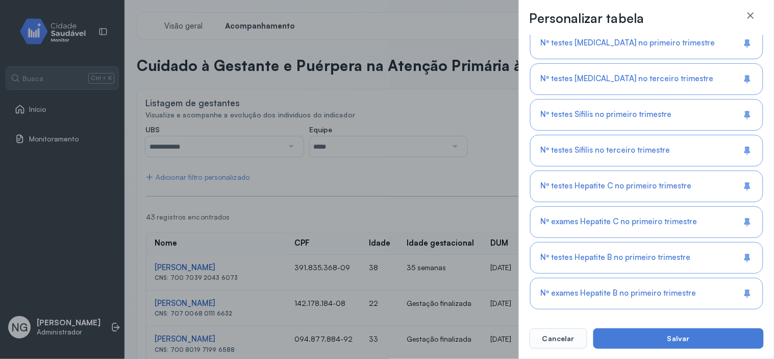
scroll to position [995, 0]
click at [393, 211] on div "**********" at bounding box center [387, 179] width 774 height 359
click at [457, 199] on div "**********" at bounding box center [387, 179] width 774 height 359
click at [550, 340] on button "Cancelar" at bounding box center [558, 338] width 58 height 20
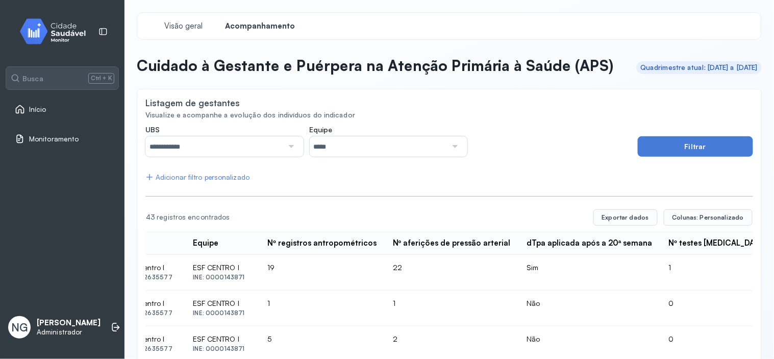
scroll to position [0, 1643]
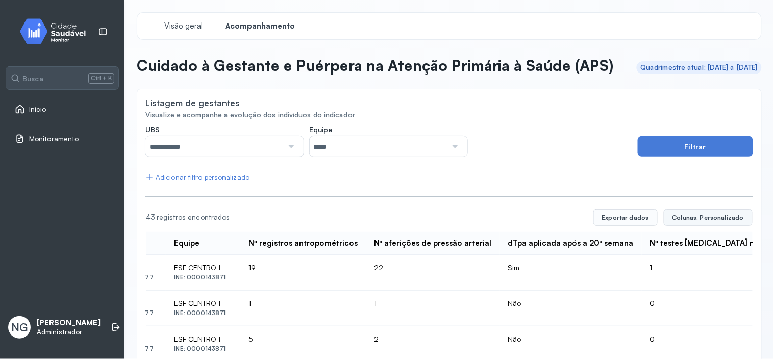
click at [710, 221] on span "Colunas: Personalizado" at bounding box center [707, 217] width 71 height 8
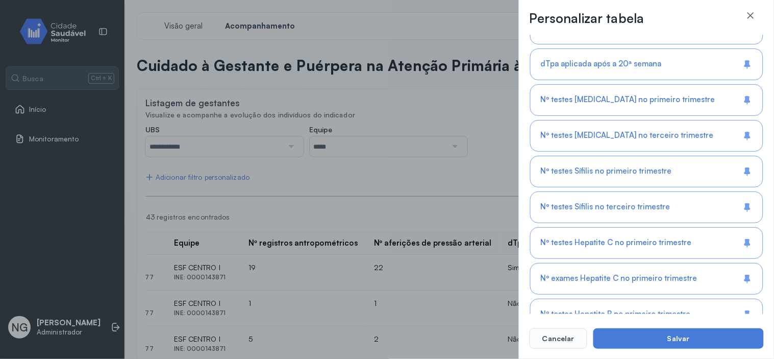
scroll to position [995, 0]
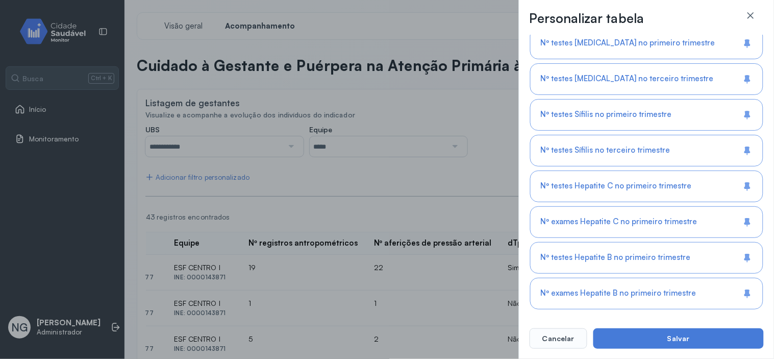
drag, startPoint x: 590, startPoint y: 216, endPoint x: 650, endPoint y: 199, distance: 62.1
click at [650, 199] on div "Nº testes Hepatite C no primeiro trimestre" at bounding box center [646, 186] width 233 height 32
click at [621, 217] on span "Nº exames Hepatite C no primeiro trimestre" at bounding box center [619, 222] width 156 height 10
click at [610, 235] on div "Nº exames Hepatite C no primeiro trimestre" at bounding box center [646, 222] width 233 height 32
click at [609, 258] on span "Nº testes Hepatite B no primeiro trimestre" at bounding box center [615, 257] width 149 height 10
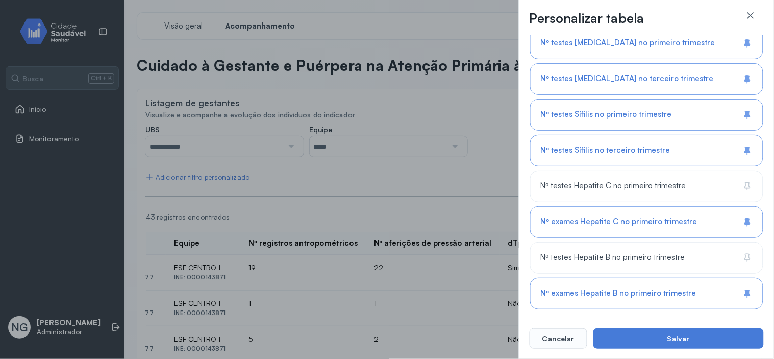
click at [614, 230] on div "Nº exames Hepatite C no primeiro trimestre" at bounding box center [646, 222] width 233 height 32
click at [620, 278] on div "Nº exames Hepatite B no primeiro trimestre" at bounding box center [646, 293] width 233 height 32
click at [610, 154] on span "Nº testes Sífilis no terceiro trimestre" at bounding box center [605, 150] width 129 height 10
type input "**********"
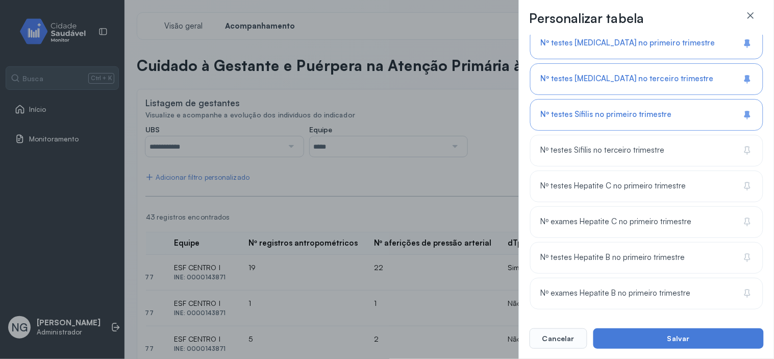
click at [608, 124] on div "Nº testes Sífilis no primeiro trimestre" at bounding box center [646, 115] width 233 height 32
click at [682, 337] on button "Salvar" at bounding box center [678, 338] width 170 height 20
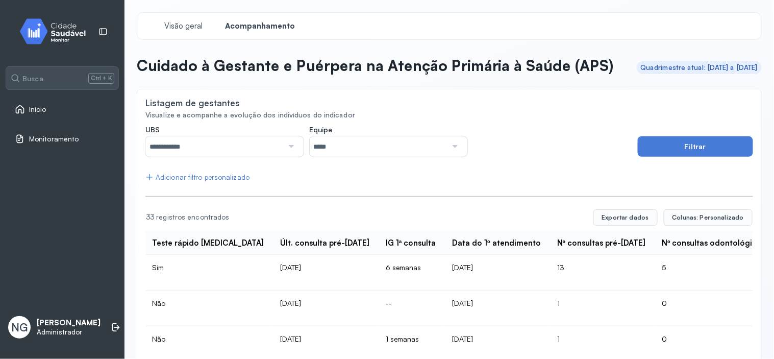
scroll to position [0, 414]
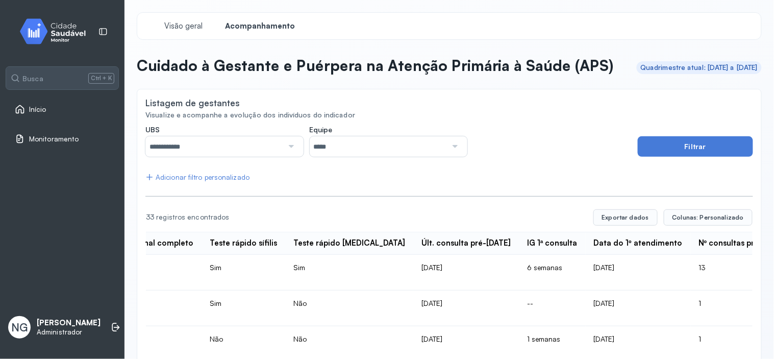
click at [48, 109] on link "Início" at bounding box center [62, 109] width 95 height 10
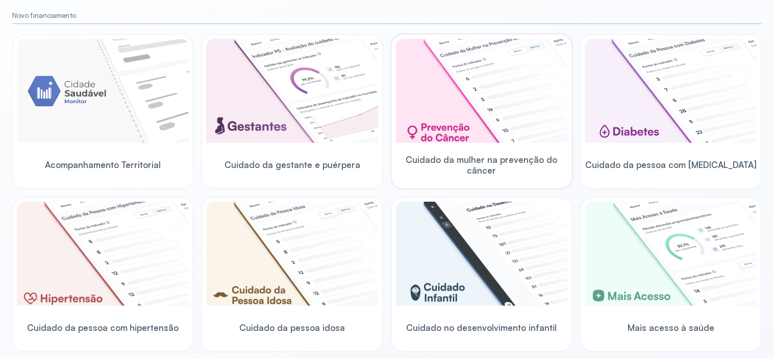
scroll to position [113, 0]
click at [466, 134] on img at bounding box center [482, 90] width 172 height 104
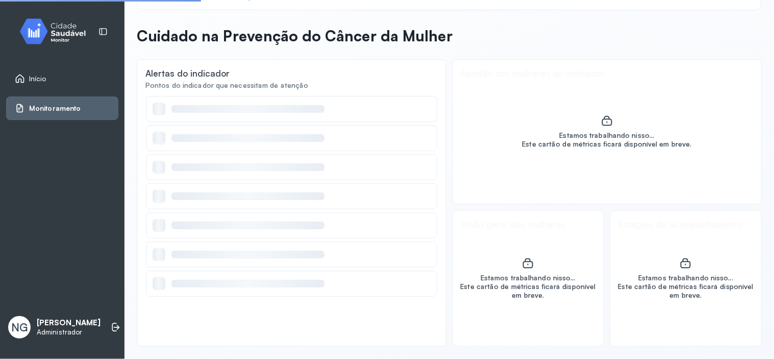
scroll to position [29, 0]
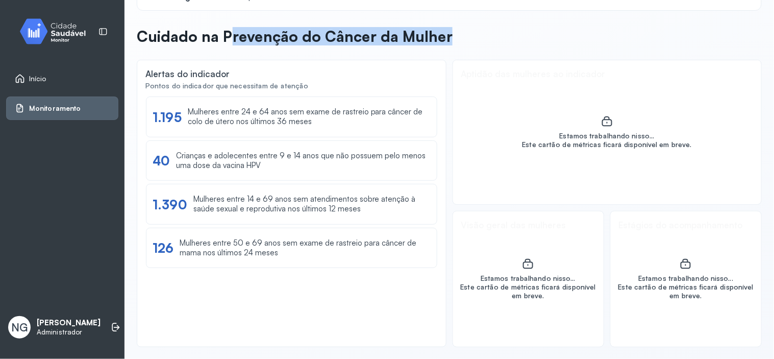
drag, startPoint x: 231, startPoint y: 38, endPoint x: 497, endPoint y: 48, distance: 266.4
click at [497, 48] on header "Cuidado na Prevenção do Câncer da Mulher" at bounding box center [449, 38] width 625 height 22
click at [534, 36] on header "Cuidado na Prevenção do Câncer da Mulher" at bounding box center [449, 38] width 625 height 22
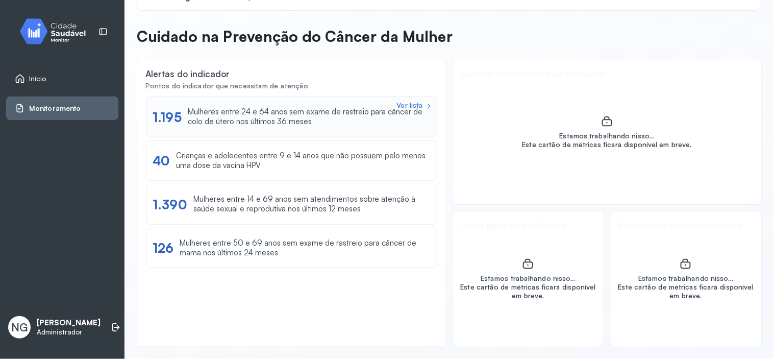
click at [227, 116] on div "Mulheres entre 24 e 64 anos sem exame de rastreio para câncer de colo de útero …" at bounding box center [309, 116] width 243 height 19
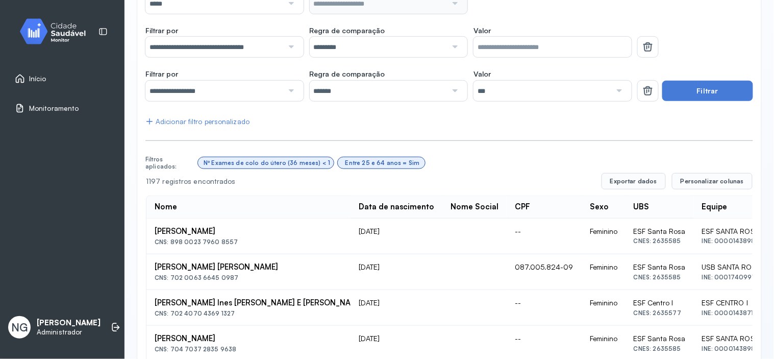
scroll to position [199, 0]
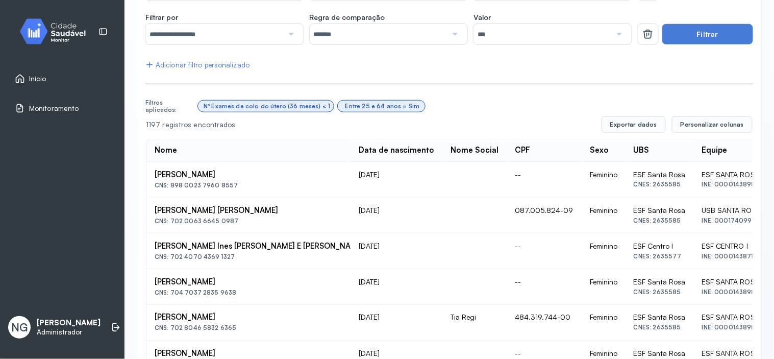
click at [187, 64] on div "Adicionar filtro personalizado" at bounding box center [197, 65] width 104 height 9
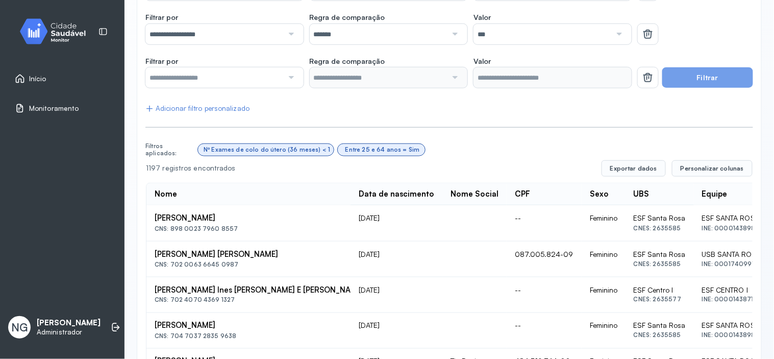
click at [207, 82] on input "text" at bounding box center [214, 77] width 138 height 20
click at [643, 81] on icon at bounding box center [648, 77] width 12 height 12
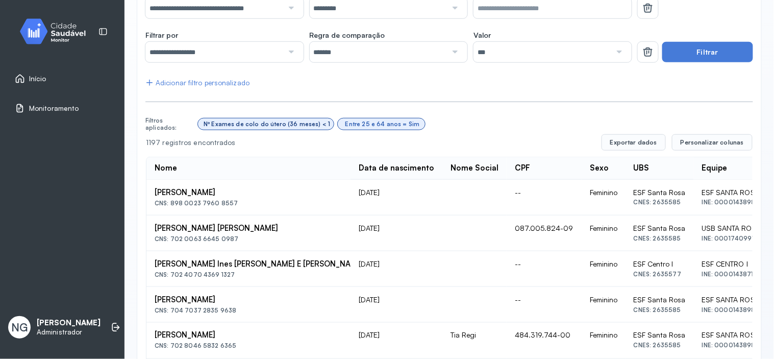
scroll to position [86, 0]
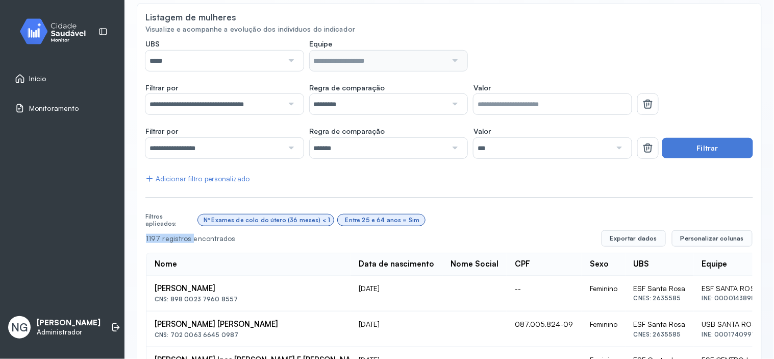
drag, startPoint x: 145, startPoint y: 238, endPoint x: 189, endPoint y: 237, distance: 43.9
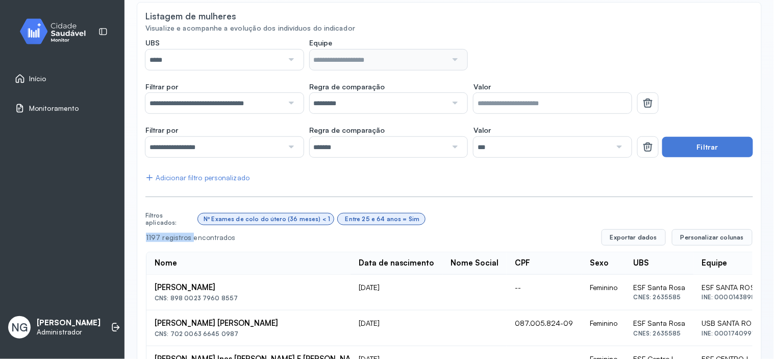
scroll to position [106, 0]
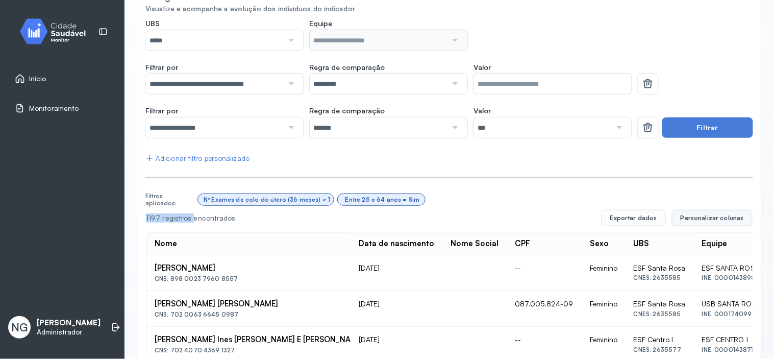
click at [702, 215] on span "Personalizar colunas" at bounding box center [711, 218] width 63 height 8
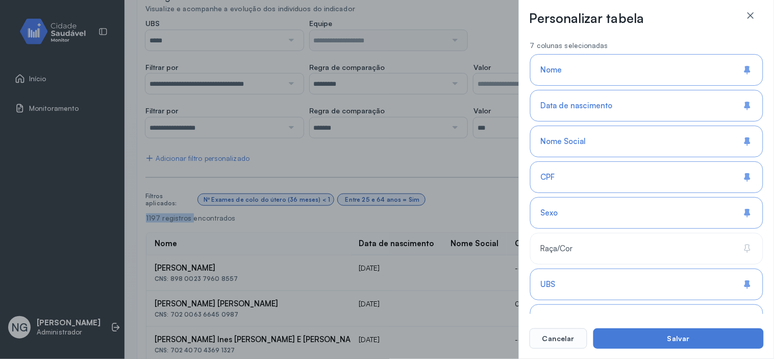
scroll to position [227, 0]
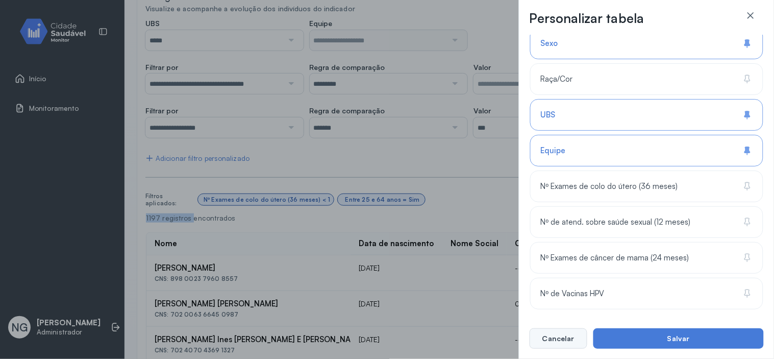
click at [558, 340] on button "Cancelar" at bounding box center [558, 338] width 58 height 20
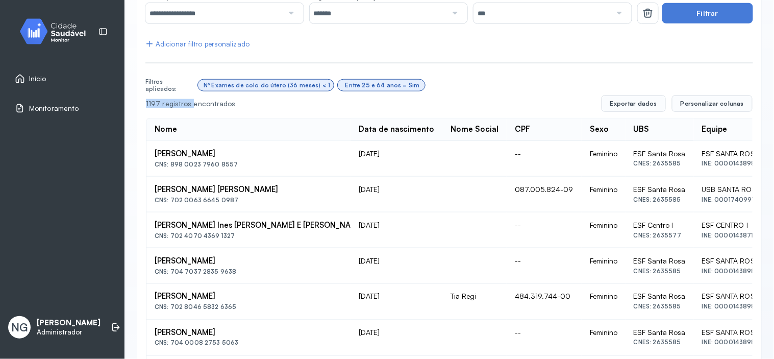
scroll to position [220, 0]
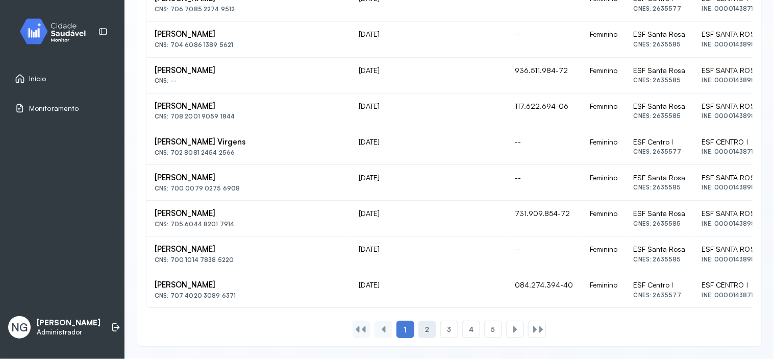
click at [420, 330] on div "2" at bounding box center [427, 328] width 18 height 17
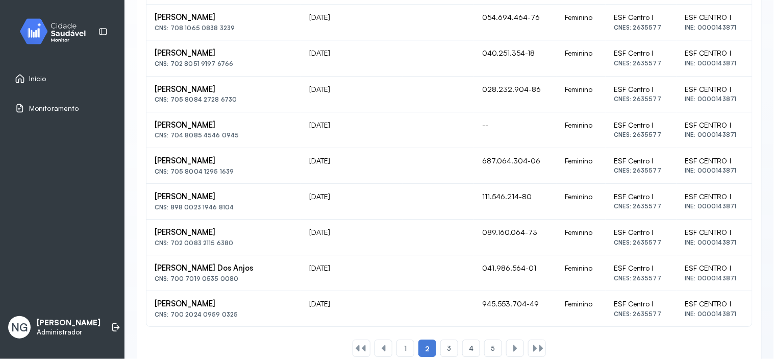
scroll to position [769, 0]
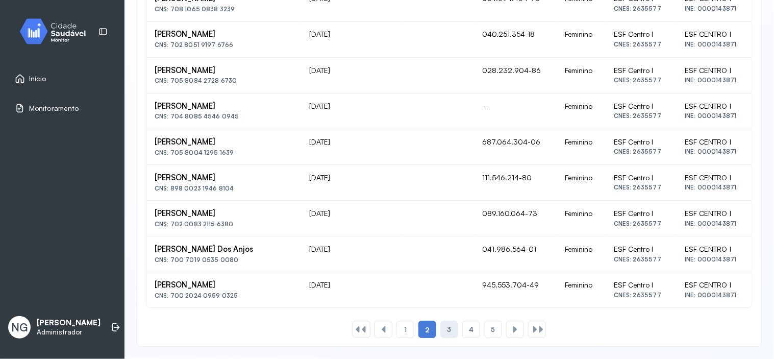
click at [447, 327] on span "3" at bounding box center [449, 329] width 4 height 9
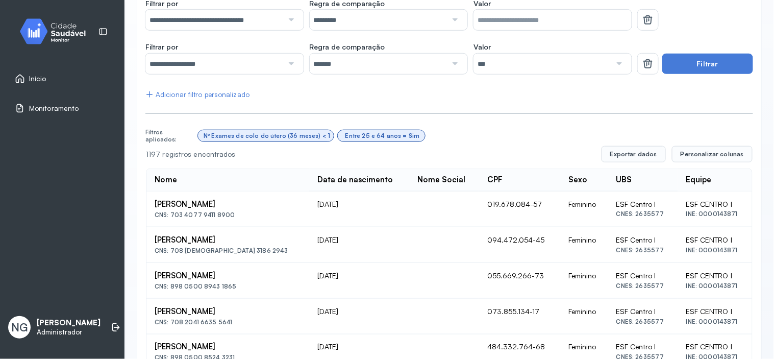
scroll to position [0, 0]
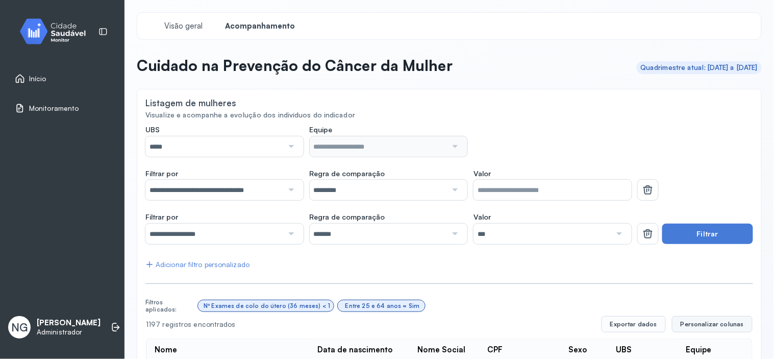
click at [711, 330] on button "Personalizar colunas" at bounding box center [712, 324] width 81 height 16
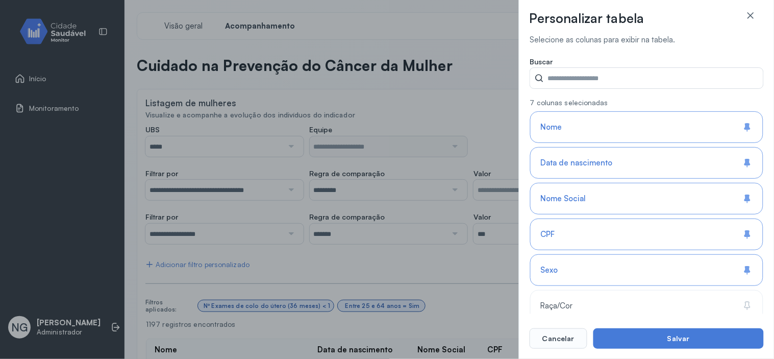
click at [458, 26] on div "Personalizar tabela Selecione as colunas para exibir na tabela. Buscar 7 coluna…" at bounding box center [387, 179] width 774 height 359
click at [565, 70] on input "Valor" at bounding box center [653, 78] width 219 height 20
click at [750, 14] on icon at bounding box center [750, 15] width 10 height 10
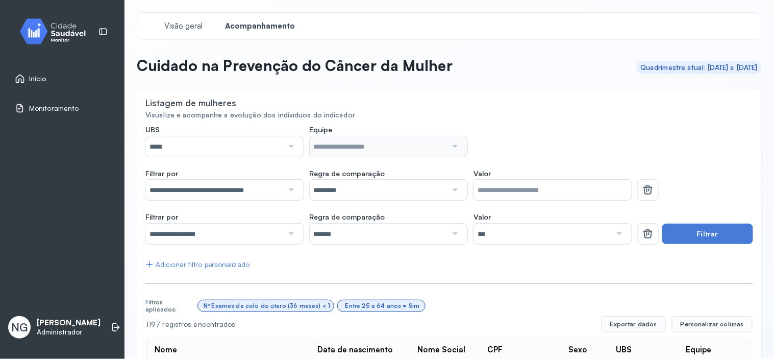
click at [48, 80] on link "Início" at bounding box center [62, 78] width 95 height 10
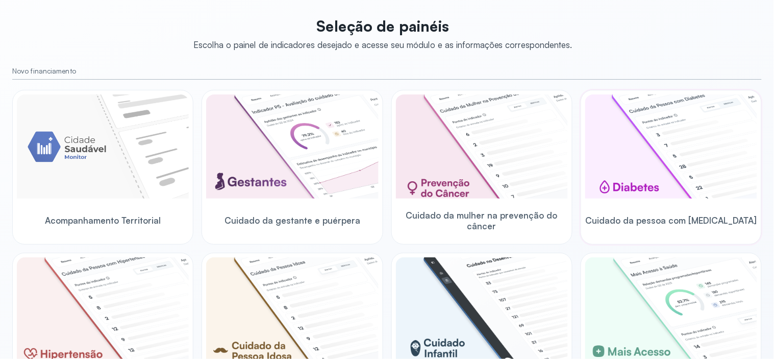
click at [614, 166] on img at bounding box center [671, 146] width 172 height 104
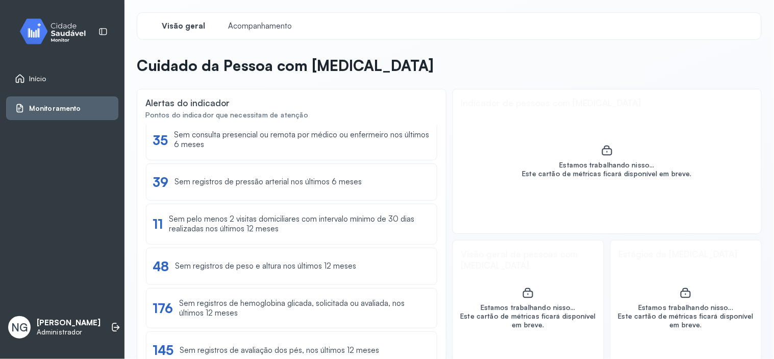
scroll to position [8, 0]
click at [207, 307] on div "Sem registros de hemoglobina glicada, solicitada ou avaliada, nos últimos 12 me…" at bounding box center [304, 306] width 251 height 19
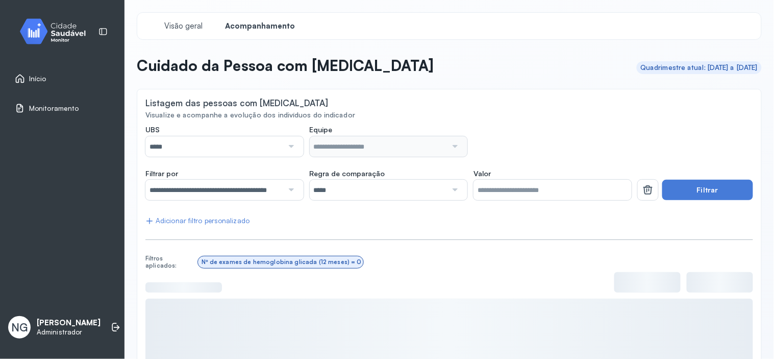
click at [233, 148] on input "*****" at bounding box center [214, 146] width 138 height 20
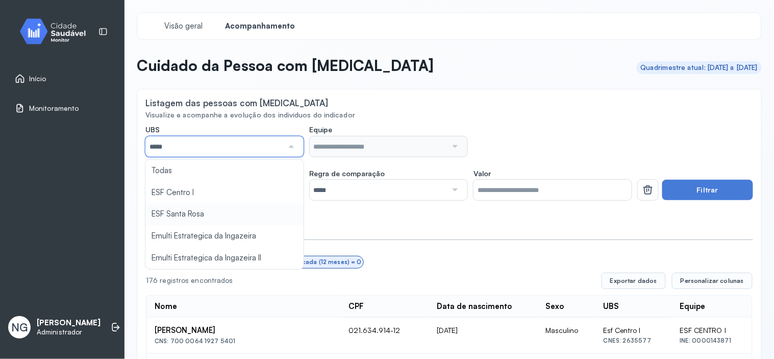
type input "*****"
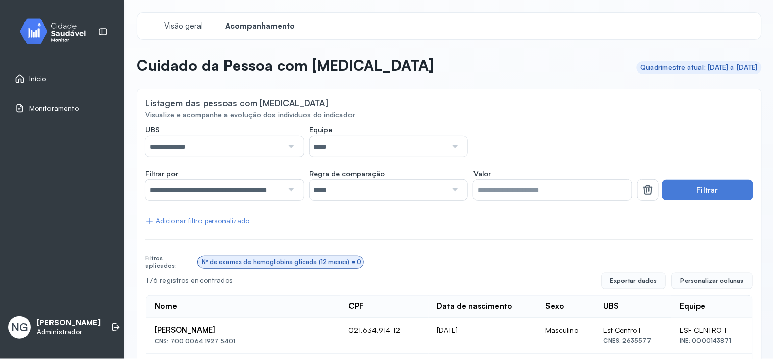
click at [695, 186] on button "Filtrar" at bounding box center [707, 190] width 91 height 20
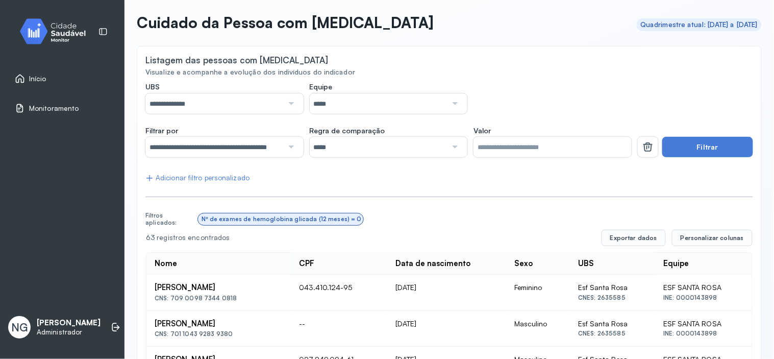
scroll to position [113, 0]
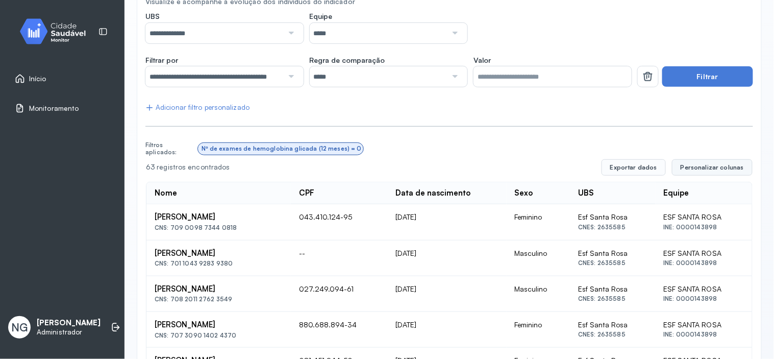
click at [688, 167] on span "Personalizar colunas" at bounding box center [711, 167] width 63 height 8
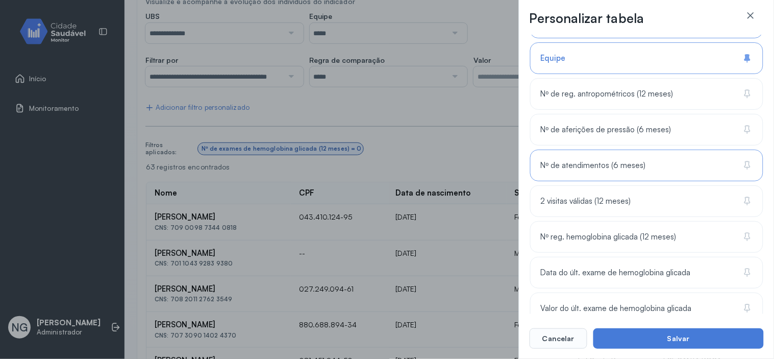
scroll to position [334, 0]
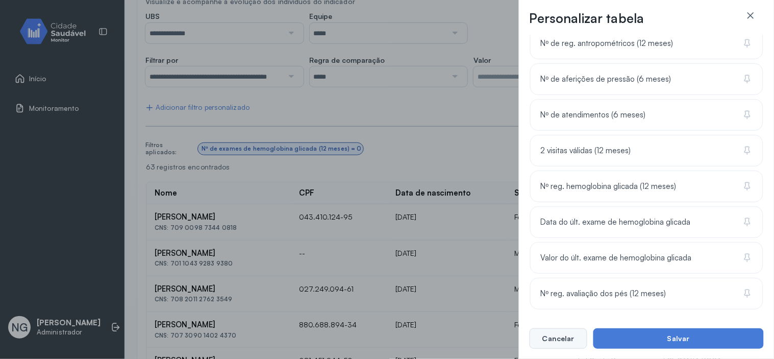
click at [558, 335] on button "Cancelar" at bounding box center [558, 338] width 58 height 20
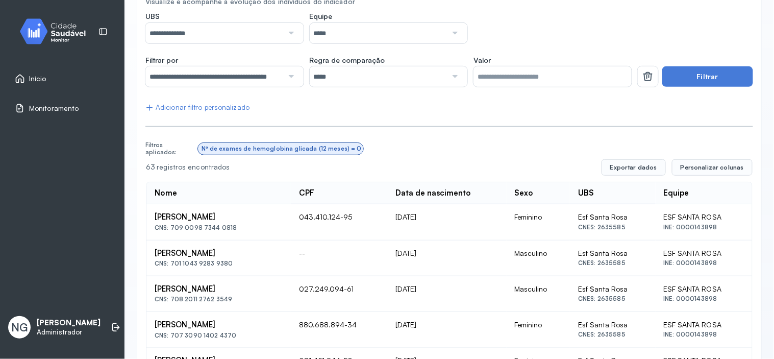
click at [43, 75] on span "Início" at bounding box center [37, 78] width 17 height 9
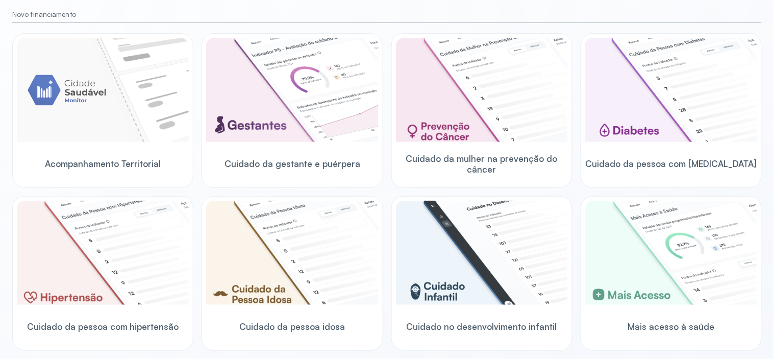
scroll to position [226, 0]
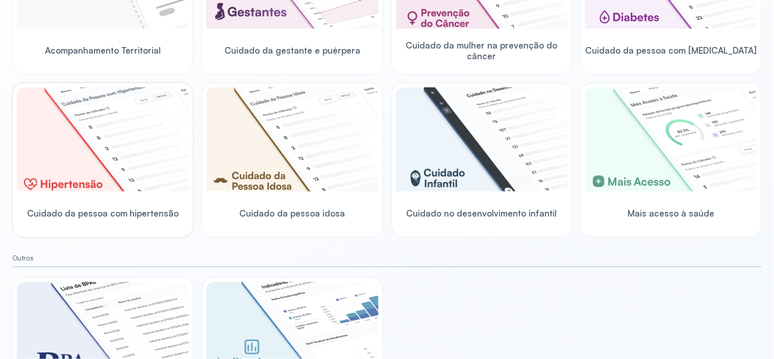
click at [80, 164] on img at bounding box center [103, 139] width 172 height 104
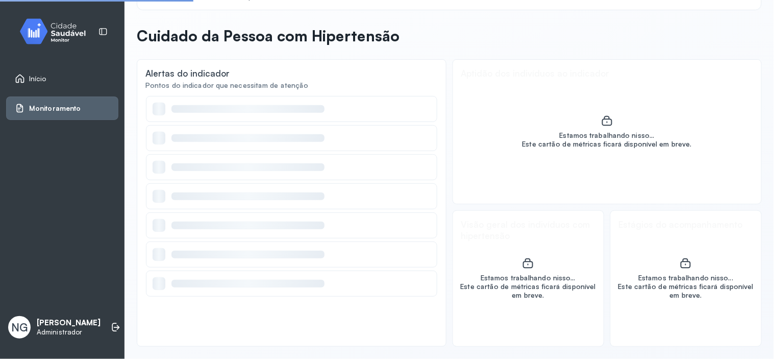
scroll to position [29, 0]
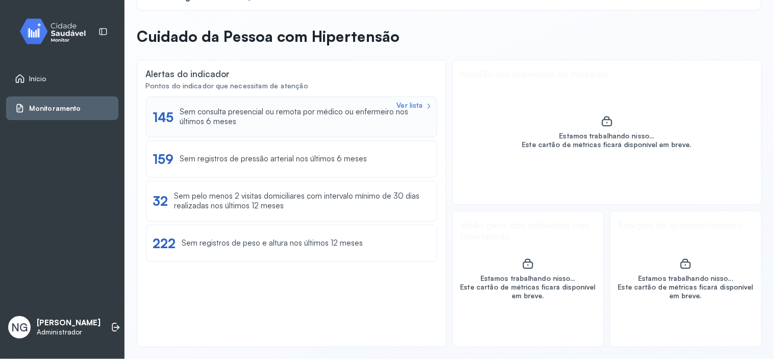
click at [219, 118] on div "Sem consulta presencial ou remota por médico ou enfermeiro nos últimos 6 meses" at bounding box center [305, 116] width 250 height 19
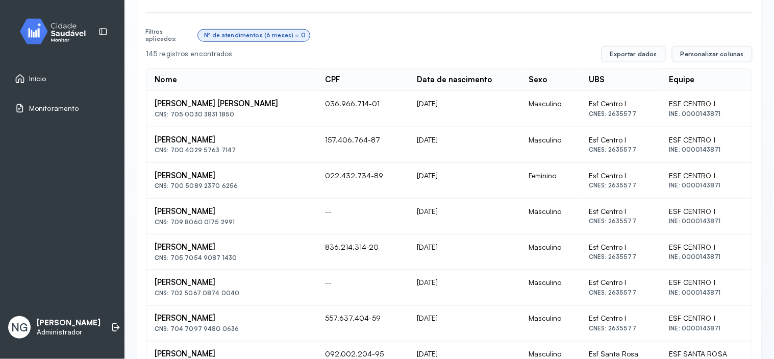
scroll to position [283, 0]
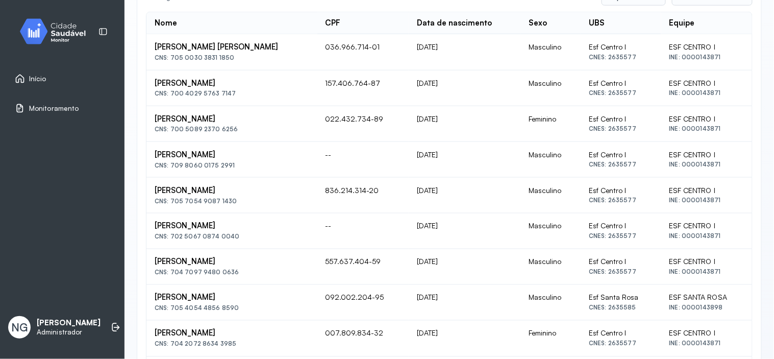
drag, startPoint x: 321, startPoint y: 155, endPoint x: 338, endPoint y: 155, distance: 16.3
click at [338, 155] on tr "Luizete Braz De Morais CNS: 709 8060 0175 2991 -- 29/01/1967 Masculino Esf Cent…" at bounding box center [448, 160] width 605 height 36
click at [343, 152] on td "--" at bounding box center [363, 160] width 92 height 36
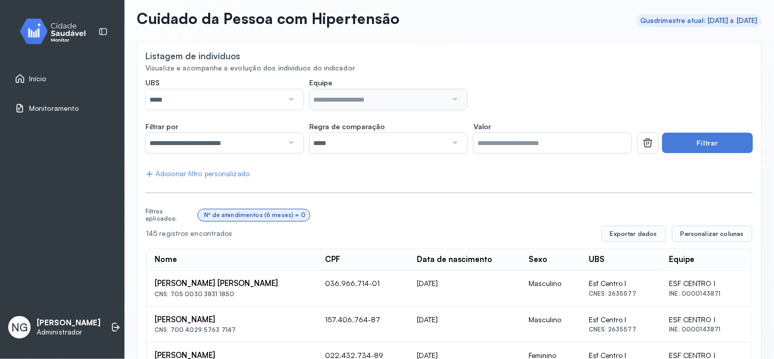
scroll to position [0, 0]
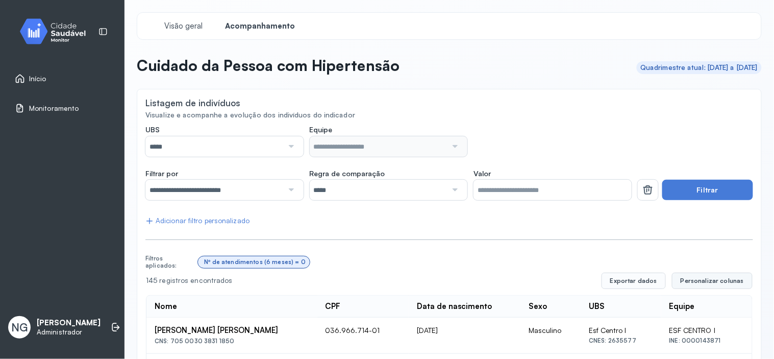
click at [705, 283] on span "Personalizar colunas" at bounding box center [711, 280] width 63 height 8
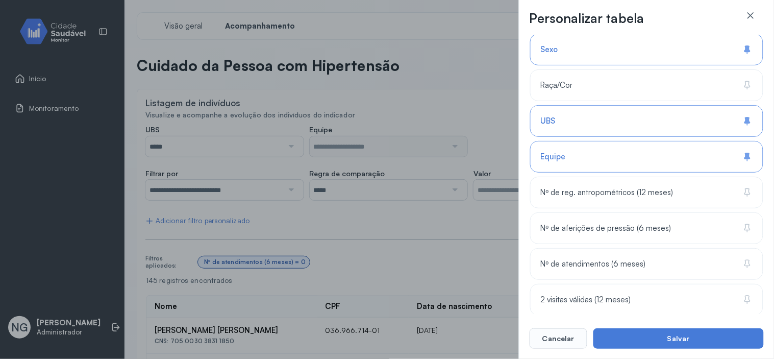
scroll to position [191, 0]
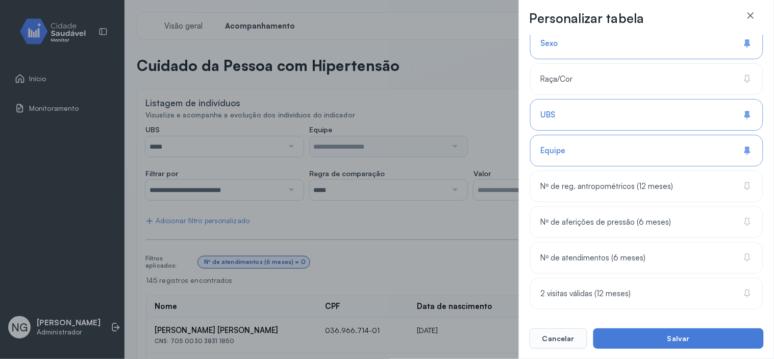
click at [431, 69] on div "Personalizar tabela Selecione as colunas para exibir na tabela. Buscar 6 coluna…" at bounding box center [387, 179] width 774 height 359
click at [752, 13] on icon at bounding box center [750, 15] width 6 height 6
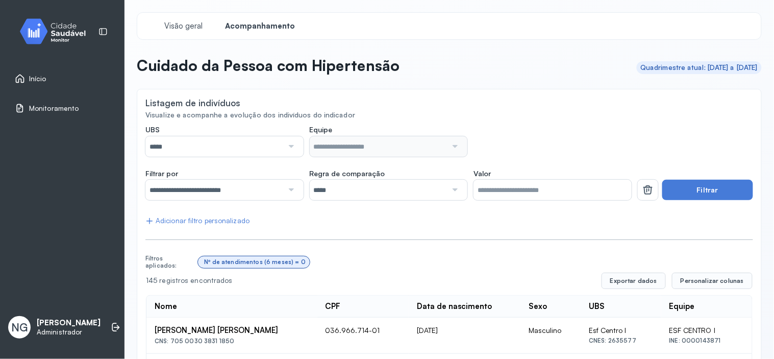
click at [44, 82] on span "Início" at bounding box center [37, 78] width 17 height 9
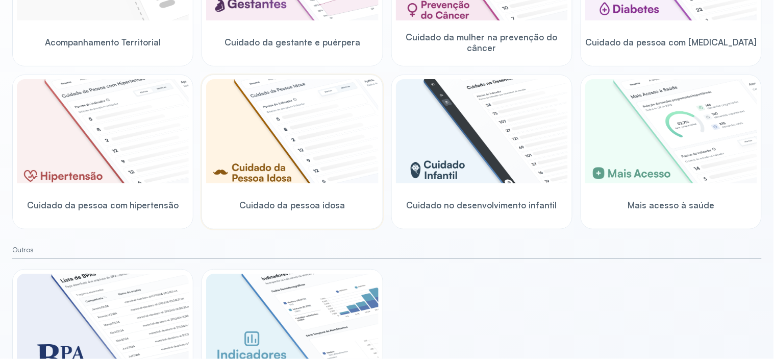
scroll to position [283, 0]
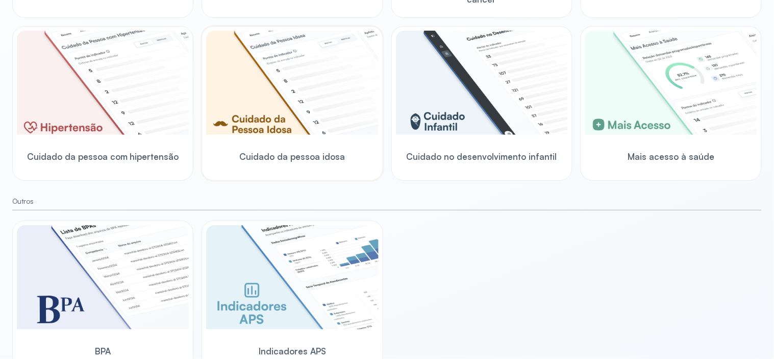
click at [271, 126] on img at bounding box center [292, 83] width 172 height 104
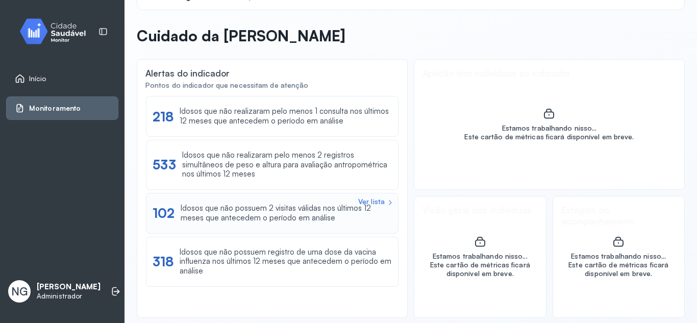
scroll to position [37, 0]
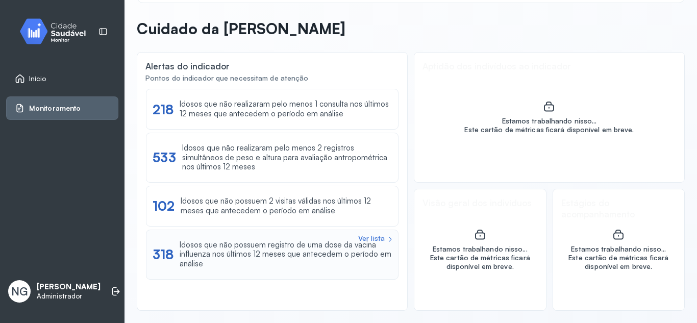
click at [254, 249] on div "Idosos que não possuem registro de uma dose da vacina influenza nos últimos 12 …" at bounding box center [286, 254] width 212 height 29
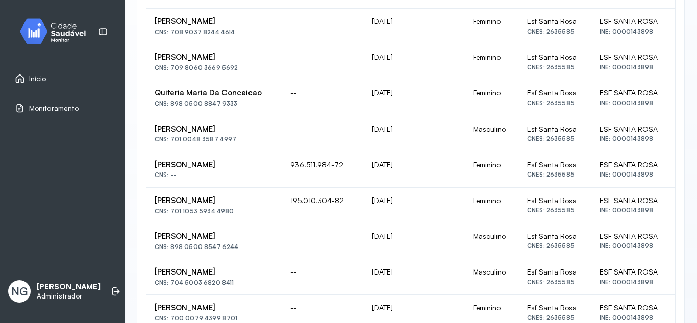
scroll to position [612, 0]
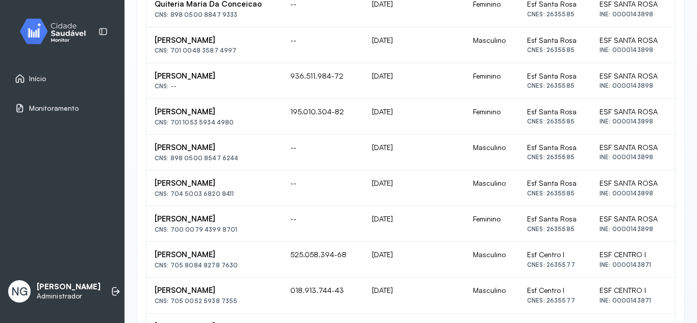
drag, startPoint x: 402, startPoint y: 148, endPoint x: 381, endPoint y: 150, distance: 21.0
click at [381, 150] on td "05/03/1937" at bounding box center [414, 153] width 101 height 36
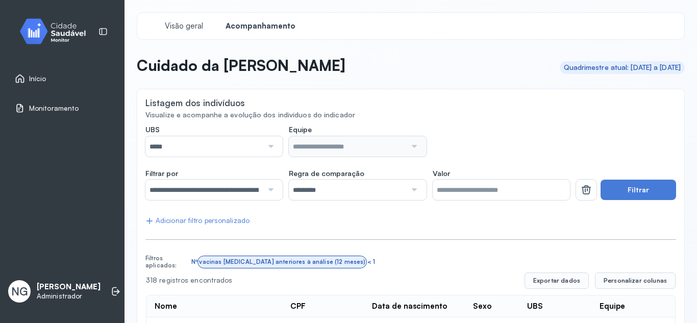
scroll to position [102, 0]
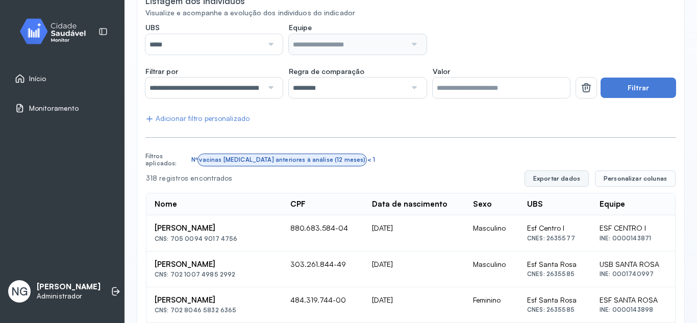
click at [539, 180] on button "Exportar dados" at bounding box center [556, 178] width 64 height 16
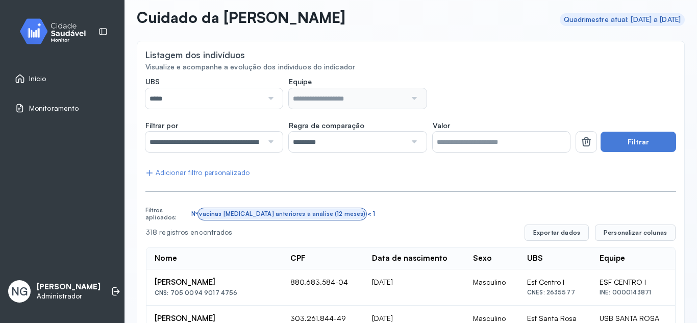
scroll to position [0, 0]
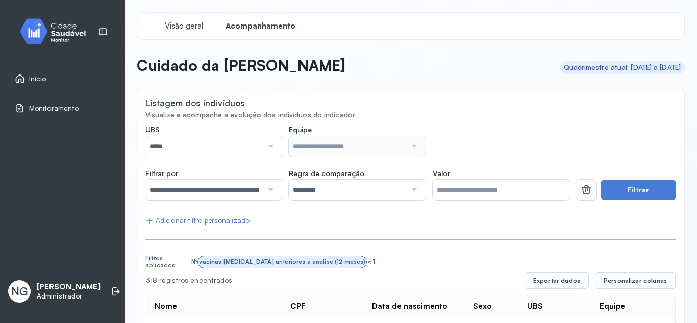
click at [31, 78] on span "Início" at bounding box center [37, 78] width 17 height 9
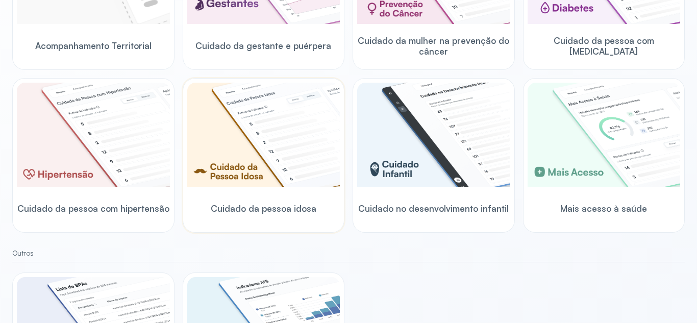
scroll to position [255, 0]
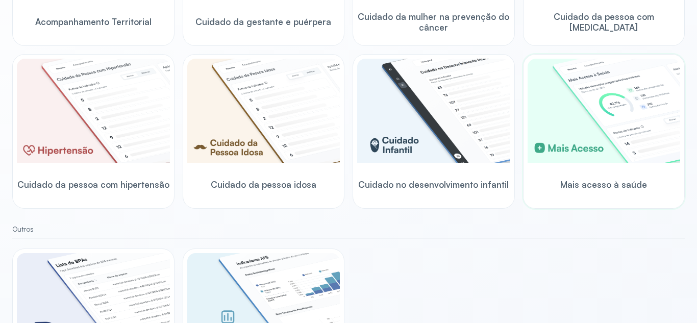
click at [607, 130] on img at bounding box center [603, 111] width 153 height 104
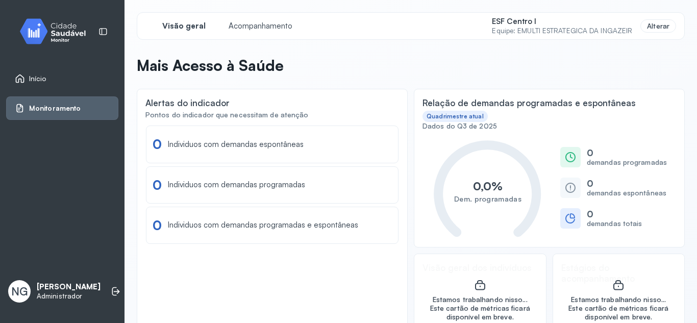
click at [516, 34] on small "Equipe: EMULTI ESTRATEGICA DA INGAZEIR" at bounding box center [562, 31] width 140 height 9
click at [647, 25] on div "Alterar" at bounding box center [658, 26] width 36 height 14
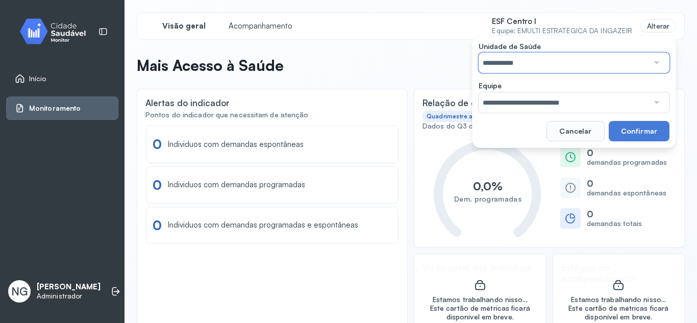
click at [516, 63] on input "**********" at bounding box center [563, 63] width 170 height 20
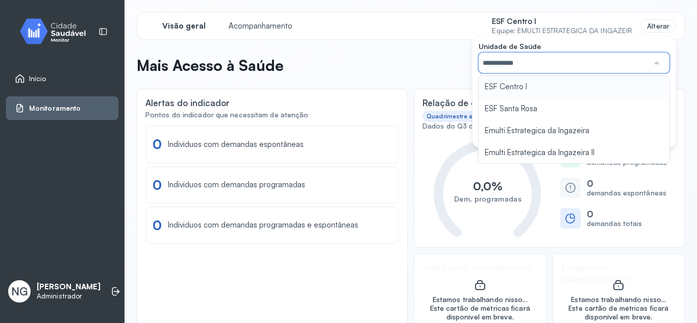
click at [510, 85] on div "**********" at bounding box center [574, 91] width 204 height 113
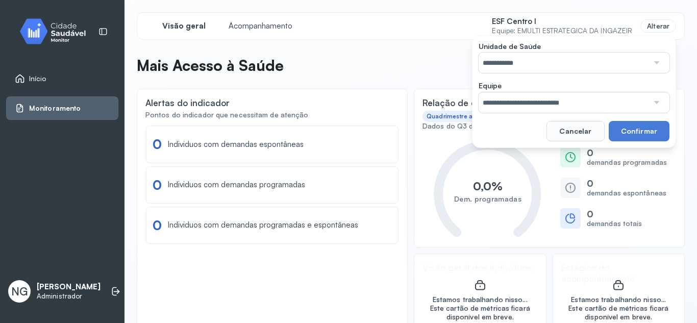
click at [599, 104] on input "**********" at bounding box center [563, 102] width 170 height 20
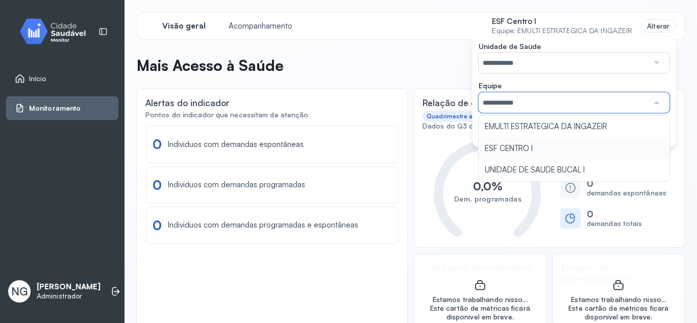
click at [521, 151] on div "**********" at bounding box center [411, 179] width 548 height 335
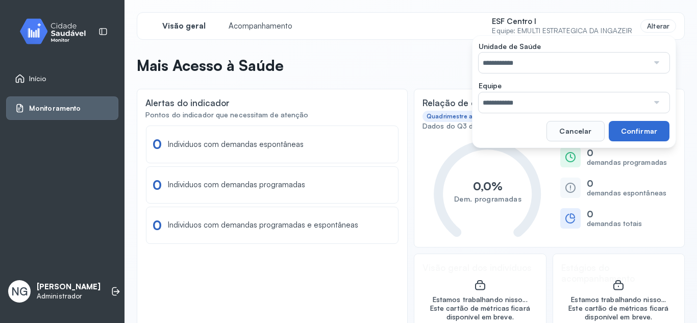
click at [634, 134] on button "Confirmar" at bounding box center [638, 131] width 61 height 20
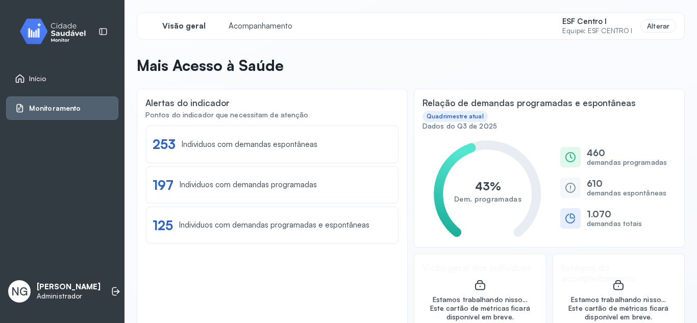
click at [568, 27] on small "Equipe: ESF CENTRO I" at bounding box center [597, 31] width 70 height 9
click at [650, 25] on div "Alterar" at bounding box center [658, 26] width 36 height 14
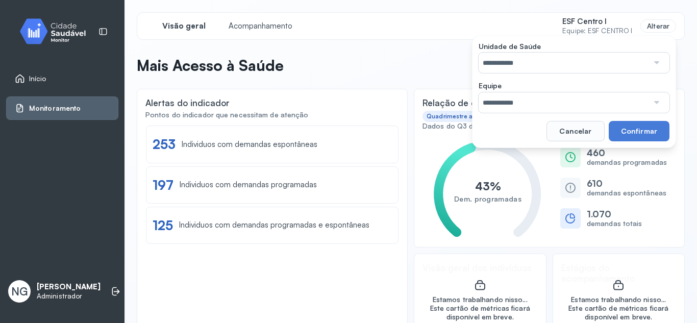
click at [453, 13] on div "**********" at bounding box center [411, 26] width 548 height 28
click at [553, 129] on button "Cancelar" at bounding box center [575, 131] width 58 height 20
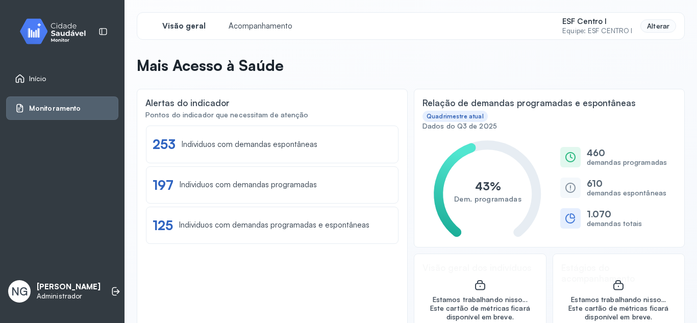
click at [649, 29] on div "Alterar" at bounding box center [658, 26] width 36 height 14
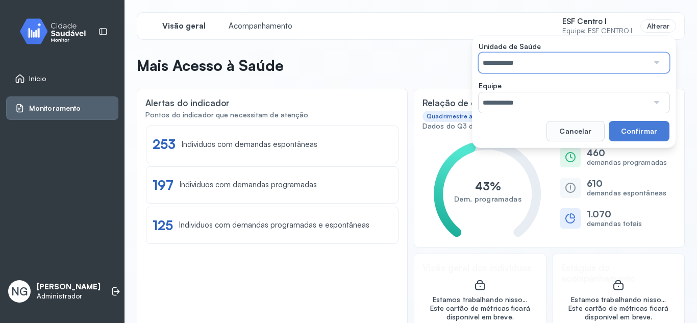
click at [508, 63] on input "**********" at bounding box center [563, 63] width 170 height 20
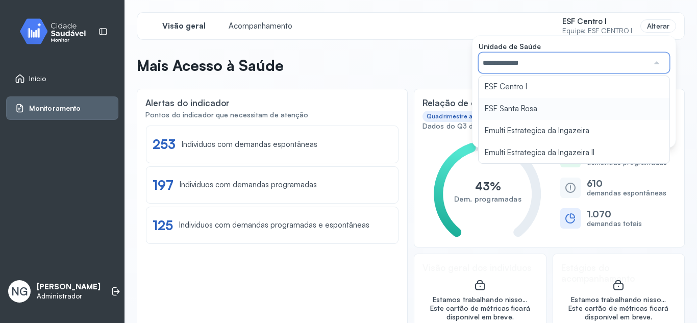
drag, startPoint x: 505, startPoint y: 107, endPoint x: 514, endPoint y: 101, distance: 11.0
click at [505, 108] on div "**********" at bounding box center [574, 91] width 204 height 113
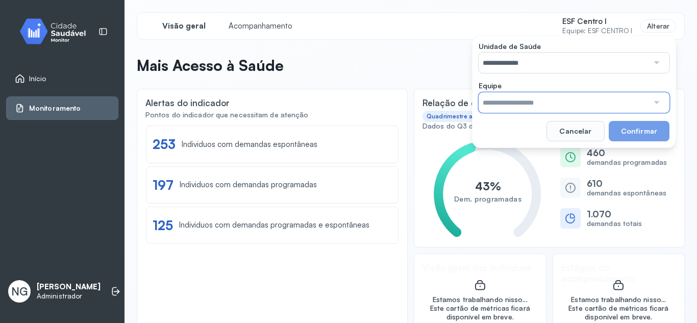
click at [518, 98] on input "text" at bounding box center [563, 102] width 170 height 20
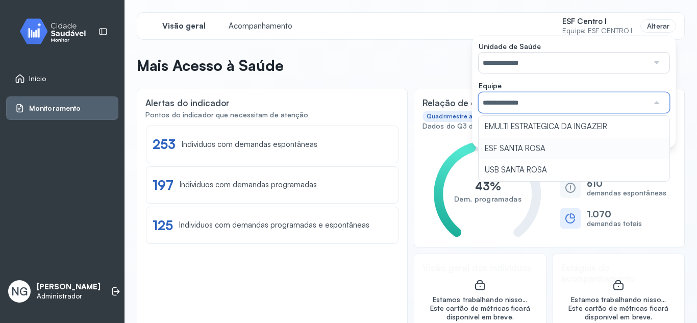
click at [506, 146] on div "**********" at bounding box center [574, 91] width 204 height 113
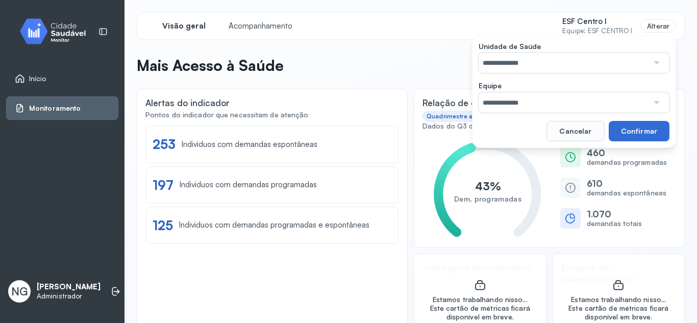
click at [633, 131] on button "Confirmar" at bounding box center [638, 131] width 61 height 20
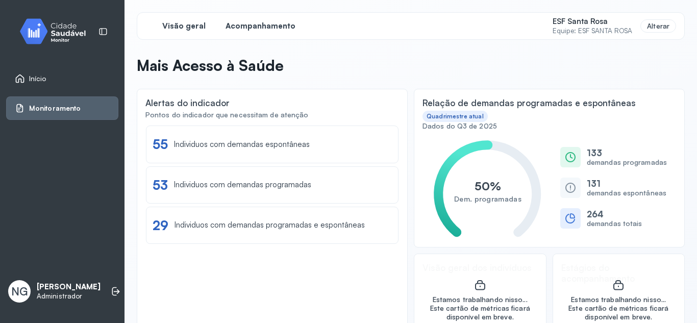
click at [286, 28] on span "Acompanhamento" at bounding box center [260, 26] width 70 height 10
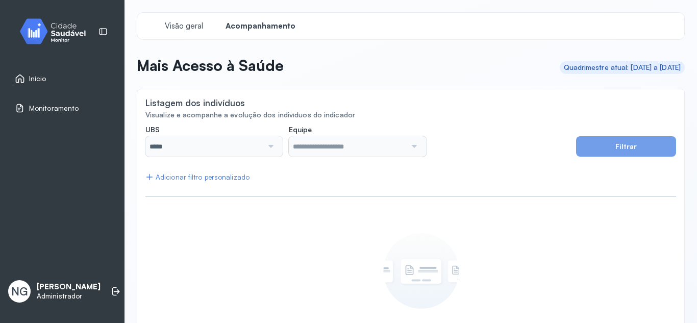
type input "**********"
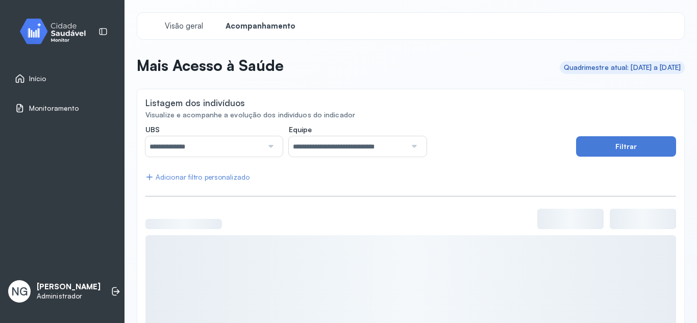
drag, startPoint x: 596, startPoint y: 67, endPoint x: 673, endPoint y: 74, distance: 77.9
click at [673, 74] on header "Mais Acesso à Saúde Quadrimestre atual: 01/09/2025 a 31/12/2025" at bounding box center [411, 67] width 548 height 22
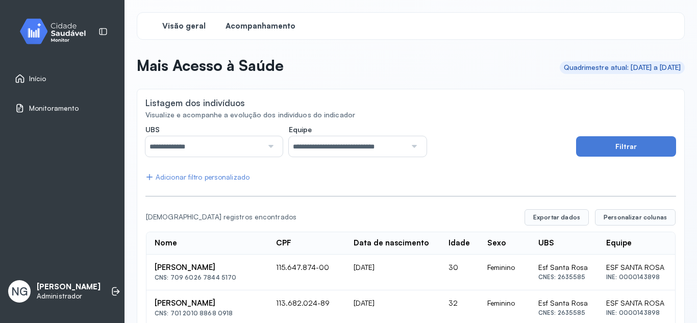
click at [184, 25] on span "Visão geral" at bounding box center [183, 26] width 43 height 10
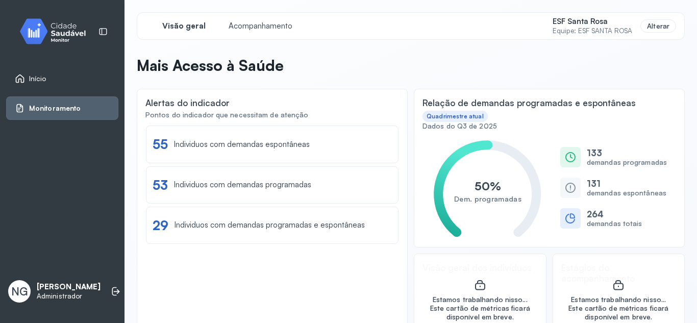
click at [580, 30] on small "Equipe: ESF SANTA ROSA" at bounding box center [592, 31] width 80 height 9
drag, startPoint x: 638, startPoint y: 26, endPoint x: 644, endPoint y: 26, distance: 6.1
click at [640, 26] on div "Alterar" at bounding box center [658, 26] width 36 height 14
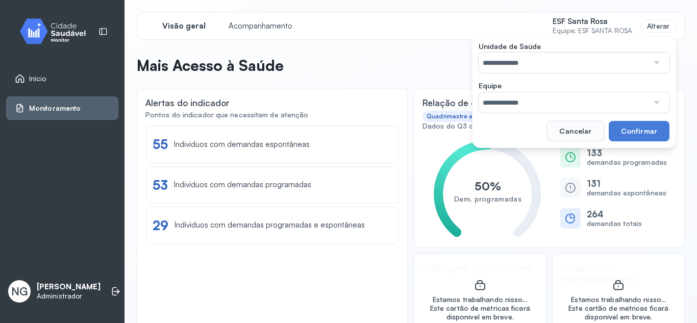
click at [484, 25] on div "**********" at bounding box center [411, 26] width 548 height 28
click at [569, 131] on button "Cancelar" at bounding box center [575, 131] width 58 height 20
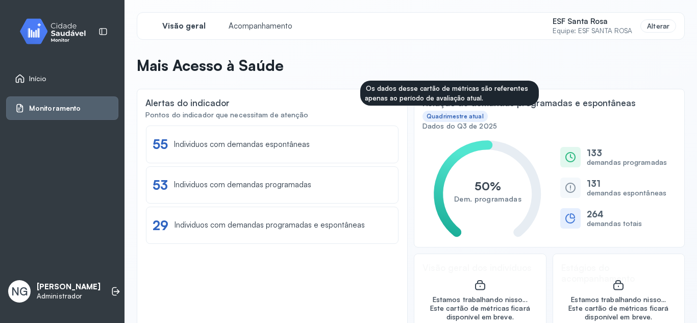
drag, startPoint x: 416, startPoint y: 119, endPoint x: 481, endPoint y: 117, distance: 65.3
click at [481, 117] on div "Relação de demandas programadas e espontâneas Quadrimestre atual Dados do Q3 de…" at bounding box center [549, 168] width 271 height 159
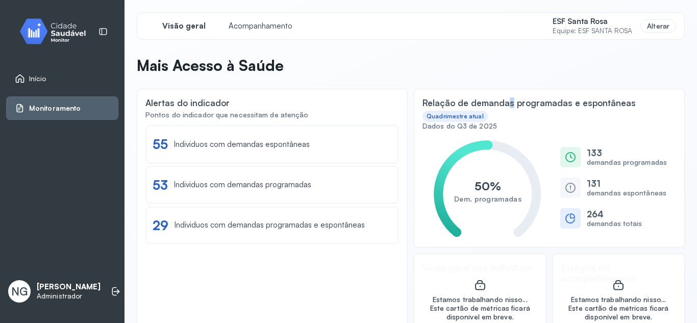
click at [504, 114] on div "Relação de demandas programadas e espontâneas Quadrimestre atual" at bounding box center [548, 109] width 253 height 24
click at [642, 28] on div "Alterar" at bounding box center [658, 26] width 36 height 14
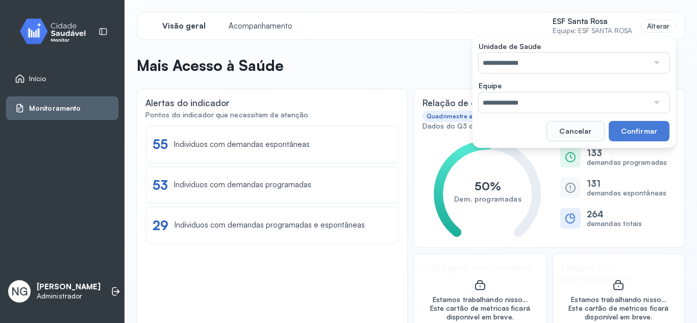
click at [508, 63] on input "**********" at bounding box center [563, 63] width 170 height 20
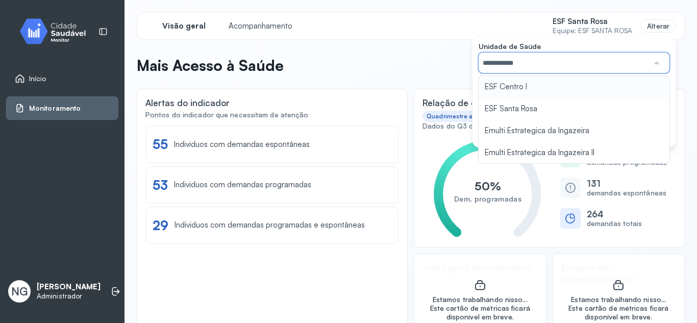
click at [502, 86] on div "**********" at bounding box center [574, 91] width 204 height 113
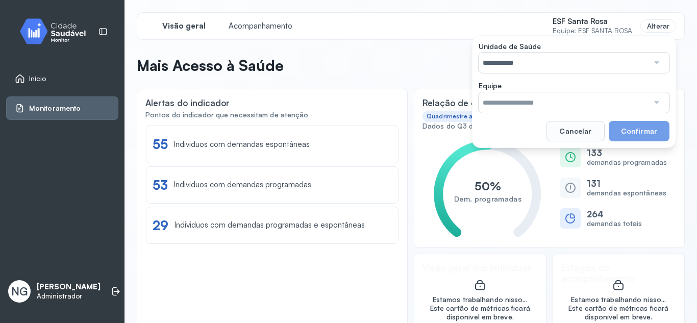
click at [512, 93] on input "text" at bounding box center [563, 102] width 170 height 20
click at [509, 148] on div "**********" at bounding box center [411, 179] width 548 height 335
click at [626, 130] on button "Confirmar" at bounding box center [638, 131] width 61 height 20
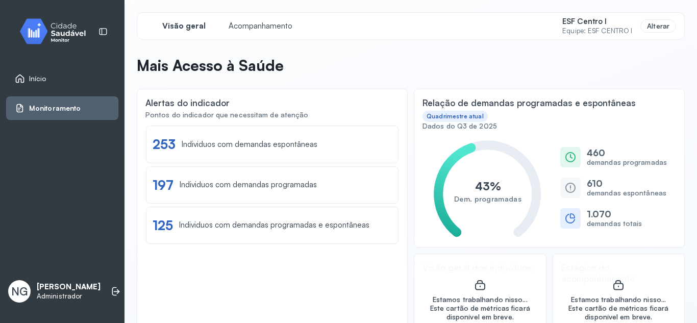
click at [599, 28] on small "Equipe: ESF CENTRO I" at bounding box center [597, 31] width 70 height 9
click at [649, 28] on div "Alterar" at bounding box center [658, 26] width 36 height 14
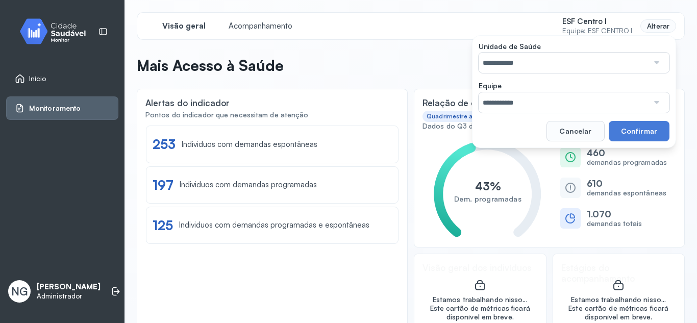
click at [647, 24] on div "Alterar" at bounding box center [658, 26] width 36 height 14
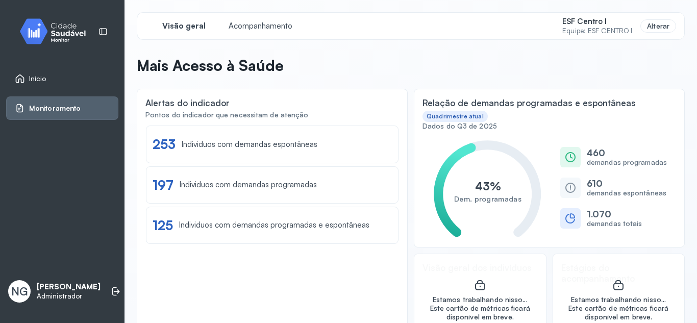
click at [590, 27] on small "Equipe: ESF CENTRO I" at bounding box center [597, 31] width 70 height 9
click at [668, 26] on div "Visão geral Acompanhamento ESF Centro I Equipe: ESF CENTRO I Alterar" at bounding box center [411, 26] width 548 height 28
click at [656, 28] on div "Alterar" at bounding box center [658, 26] width 36 height 14
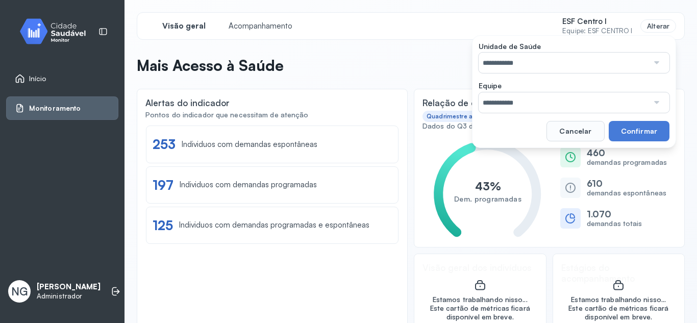
click at [523, 67] on input "**********" at bounding box center [563, 63] width 170 height 20
click at [524, 104] on div "**********" at bounding box center [574, 91] width 204 height 113
click at [525, 102] on input "text" at bounding box center [563, 102] width 170 height 20
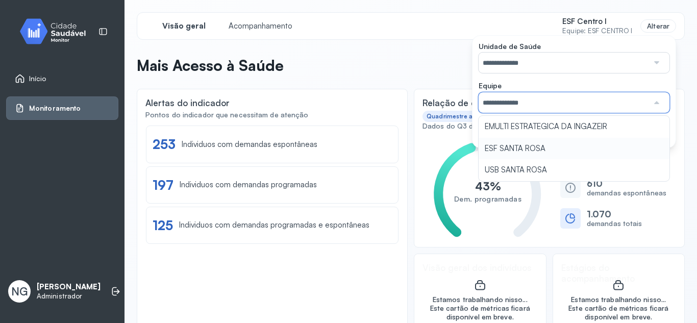
click at [520, 153] on div "**********" at bounding box center [411, 179] width 548 height 335
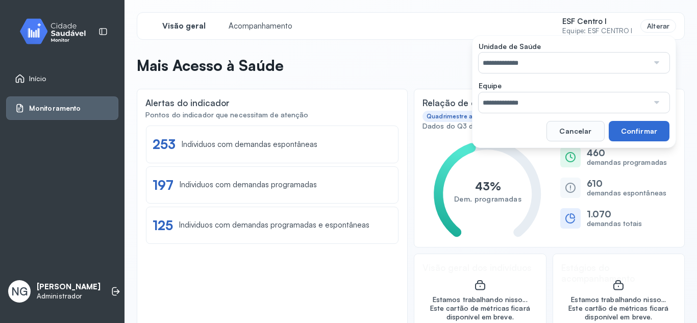
drag, startPoint x: 630, startPoint y: 133, endPoint x: 585, endPoint y: 131, distance: 44.4
click at [630, 132] on button "Confirmar" at bounding box center [638, 131] width 61 height 20
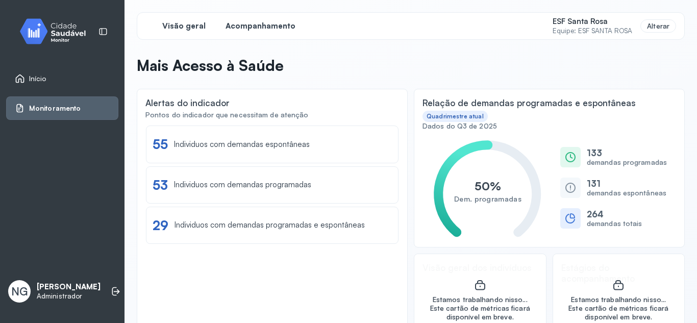
click at [272, 25] on span "Acompanhamento" at bounding box center [260, 26] width 70 height 10
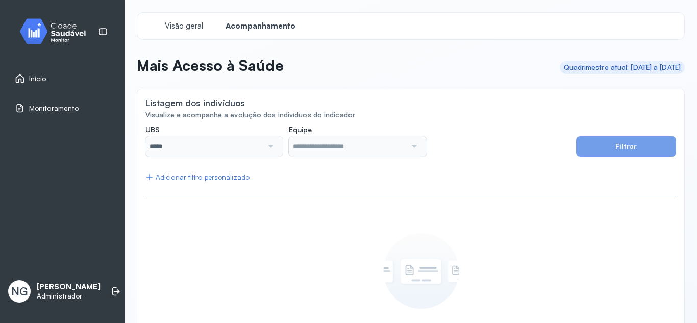
type input "**********"
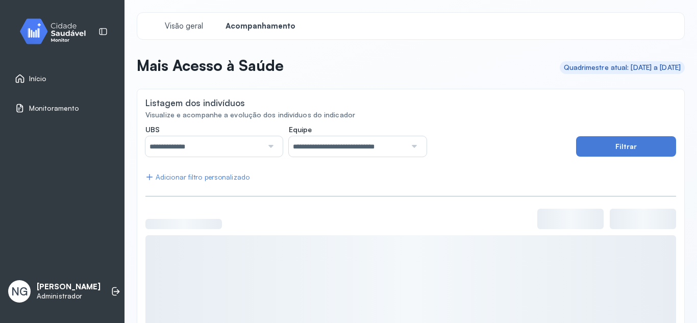
click at [52, 76] on link "Início" at bounding box center [62, 78] width 95 height 10
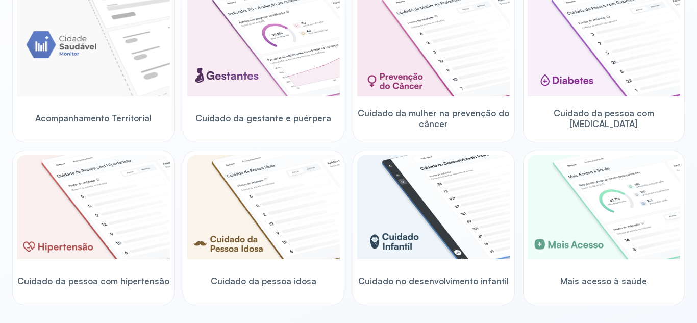
scroll to position [204, 0]
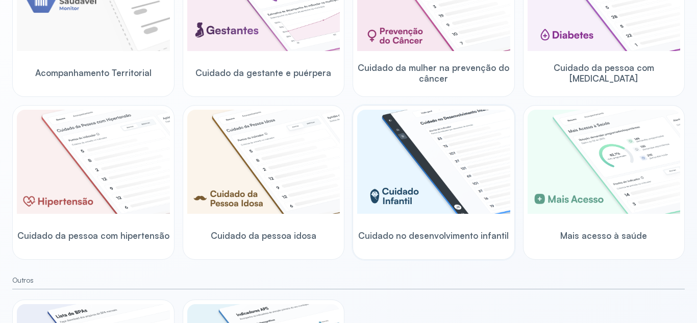
click at [410, 160] on img at bounding box center [433, 162] width 153 height 104
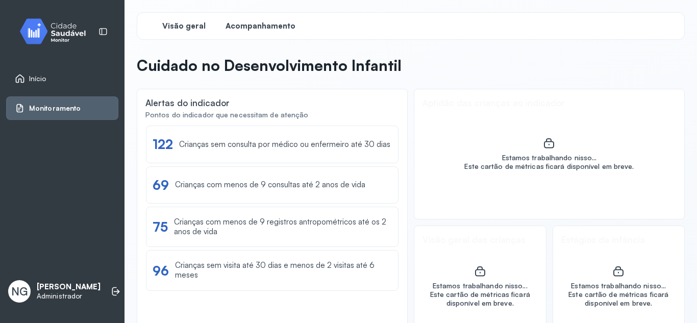
click at [261, 22] on span "Acompanhamento" at bounding box center [260, 26] width 70 height 10
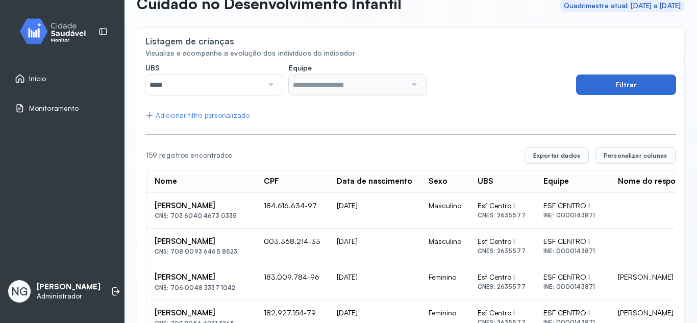
scroll to position [51, 0]
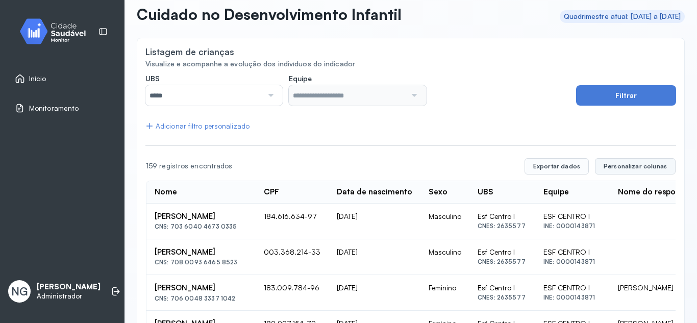
click at [628, 166] on span "Personalizar colunas" at bounding box center [634, 166] width 63 height 8
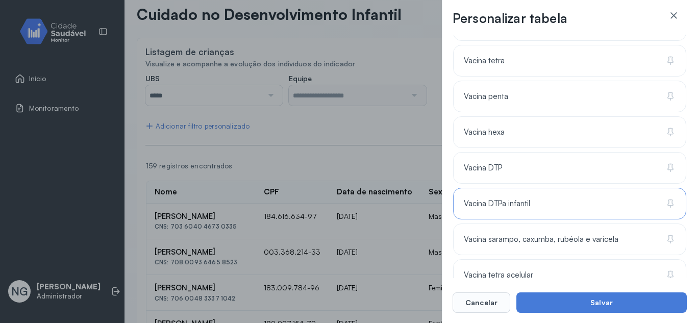
scroll to position [1119, 0]
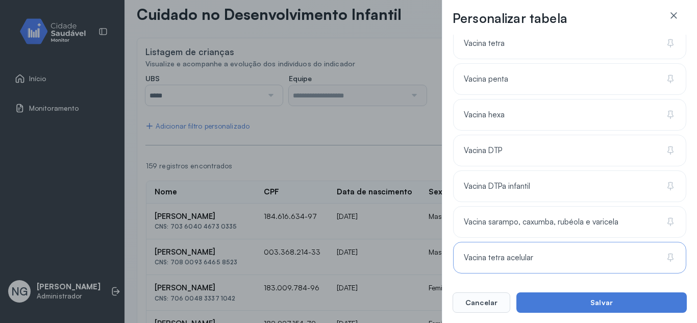
click at [501, 260] on span "Vacina tetra acelular" at bounding box center [498, 258] width 69 height 10
click at [501, 227] on div "Vacina sarampo, caxumba, rubéola e varicela" at bounding box center [569, 222] width 233 height 32
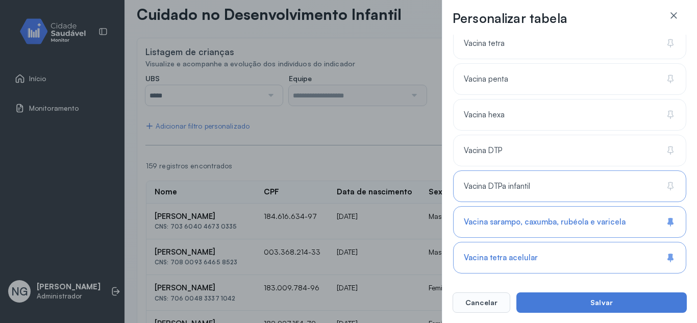
click at [488, 193] on div "Vacina DTPa infantil" at bounding box center [569, 186] width 233 height 32
click at [484, 157] on div "Vacina DTP" at bounding box center [569, 151] width 233 height 32
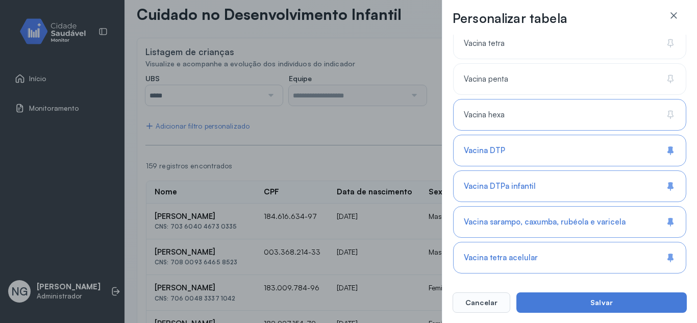
click at [487, 118] on span "Vacina hexa" at bounding box center [484, 115] width 41 height 10
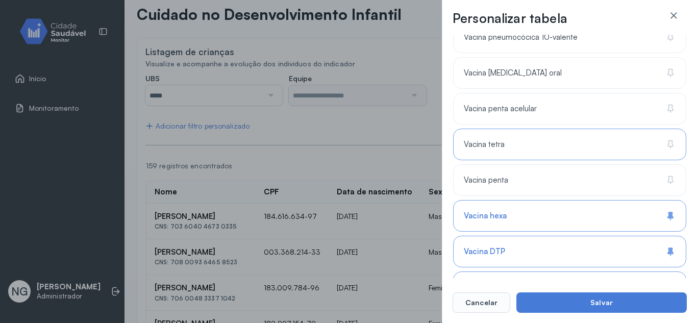
scroll to position [1017, 0]
click at [479, 180] on span "Vacina penta" at bounding box center [486, 181] width 44 height 10
drag, startPoint x: 478, startPoint y: 147, endPoint x: 483, endPoint y: 108, distance: 39.6
click at [478, 144] on span "Vacina tetra" at bounding box center [484, 146] width 41 height 10
click at [486, 101] on div "Vacina penta acelular" at bounding box center [569, 110] width 233 height 32
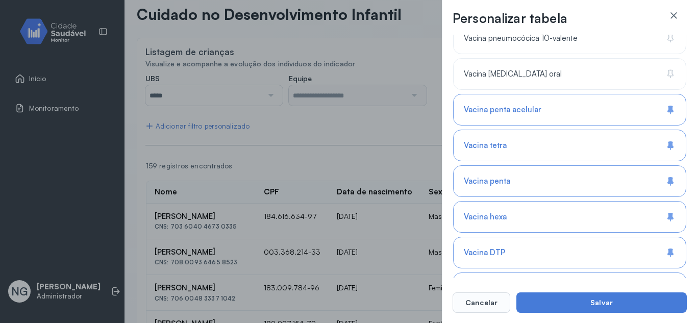
scroll to position [966, 0]
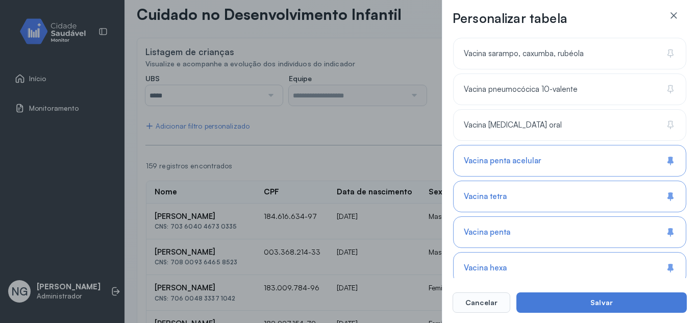
drag, startPoint x: 495, startPoint y: 131, endPoint x: 492, endPoint y: 107, distance: 24.7
click at [495, 131] on div "Vacina polio oral" at bounding box center [569, 125] width 233 height 32
click at [492, 91] on span "Vacina pneumocócica 10-valente" at bounding box center [521, 90] width 114 height 10
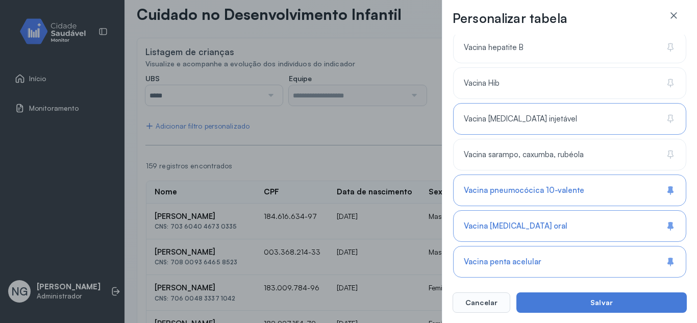
scroll to position [864, 0]
click at [492, 156] on span "Vacina sarampo, caxumba, rubéola" at bounding box center [524, 156] width 120 height 10
click at [487, 124] on span "Vacina polio injetável" at bounding box center [520, 120] width 113 height 10
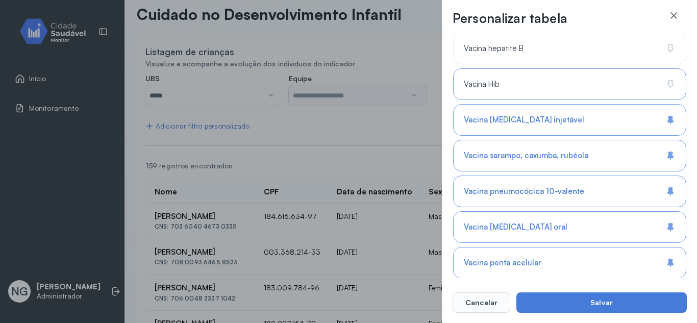
click at [479, 84] on span "Vacina Hib" at bounding box center [482, 85] width 36 height 10
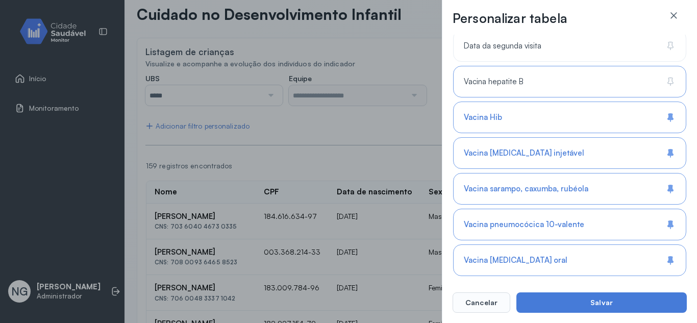
scroll to position [813, 0]
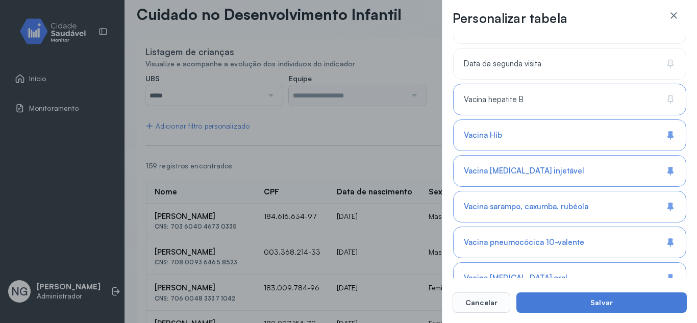
click at [490, 98] on span "Vacina hepatite B" at bounding box center [494, 100] width 60 height 10
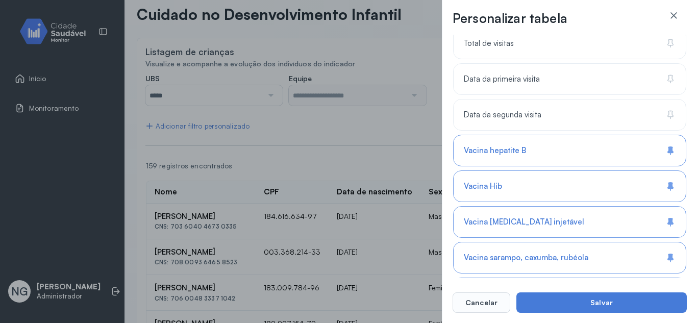
click at [586, 300] on button "Salvar" at bounding box center [601, 302] width 170 height 20
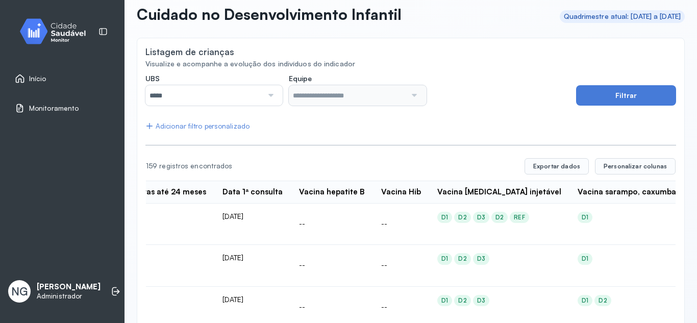
scroll to position [0, 663]
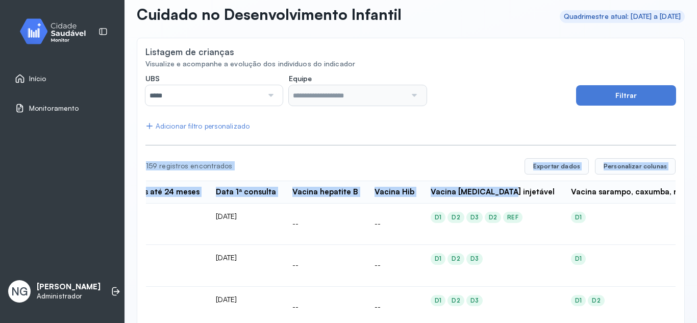
drag, startPoint x: 450, startPoint y: 191, endPoint x: 486, endPoint y: 194, distance: 36.3
click at [505, 192] on div "Vacina polio injetável" at bounding box center [492, 192] width 124 height 10
click at [486, 195] on div "Vacina polio injetável" at bounding box center [492, 192] width 124 height 10
click at [467, 186] on th "Vacina polio injetável" at bounding box center [492, 192] width 140 height 22
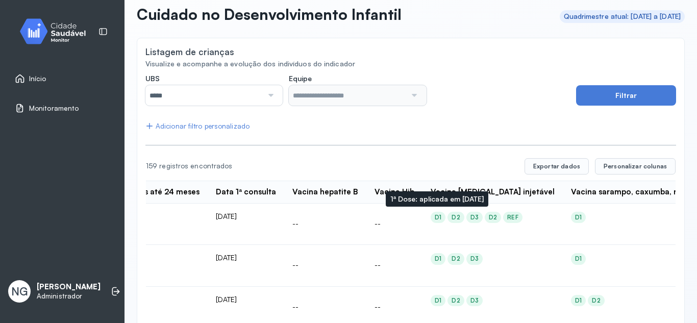
click at [461, 223] on div "D1 D2 D3 D2 REF" at bounding box center [492, 217] width 124 height 11
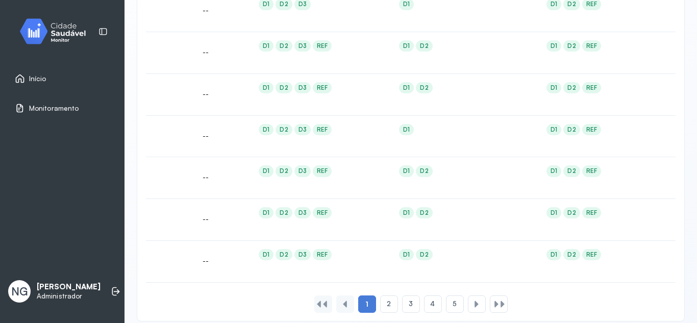
scroll to position [824, 0]
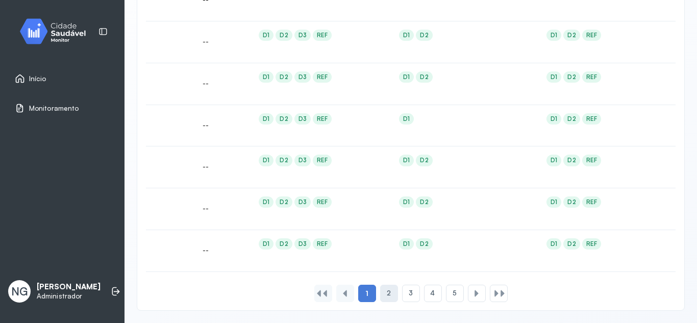
click at [387, 291] on span "2" at bounding box center [389, 293] width 4 height 9
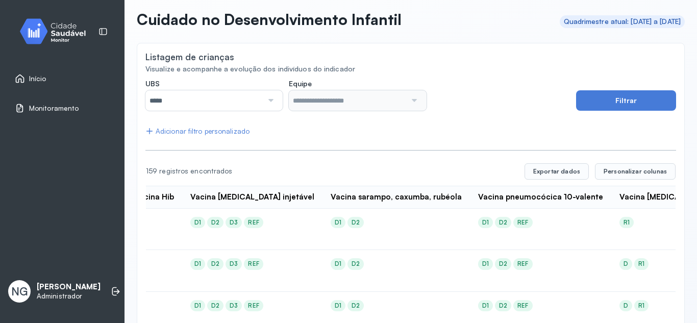
scroll to position [42, 0]
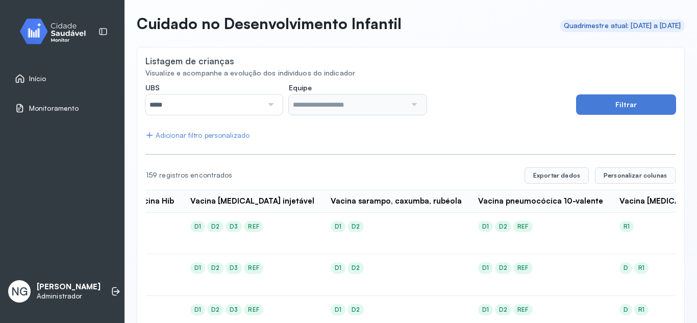
click at [34, 74] on span "Início" at bounding box center [37, 78] width 17 height 9
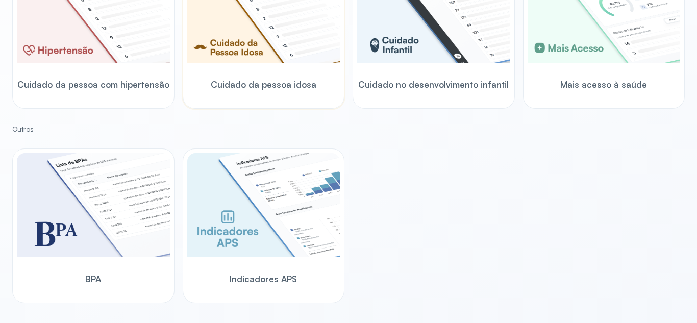
scroll to position [355, 0]
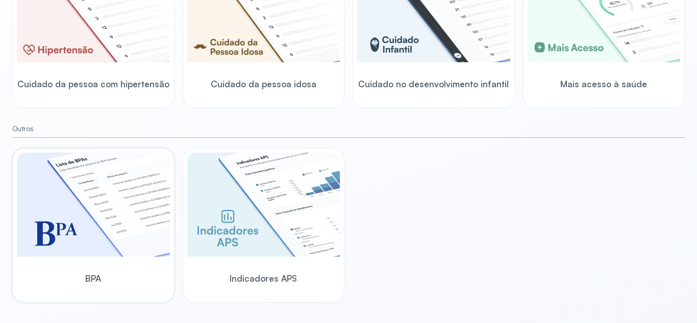
click at [103, 182] on img at bounding box center [93, 204] width 153 height 104
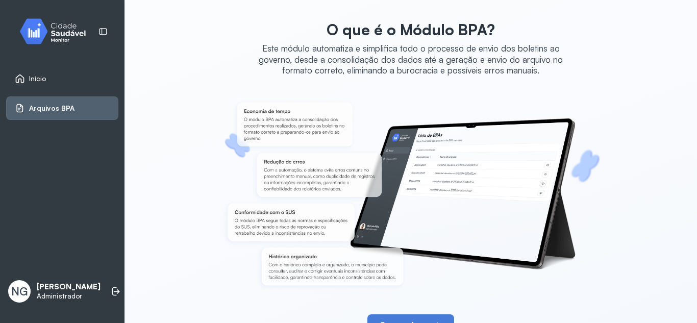
click at [28, 75] on div "Início" at bounding box center [31, 78] width 32 height 10
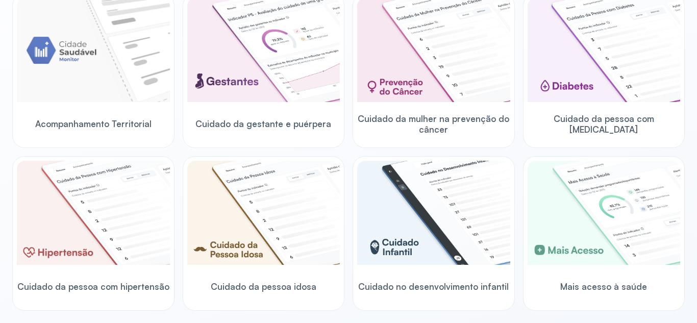
scroll to position [355, 0]
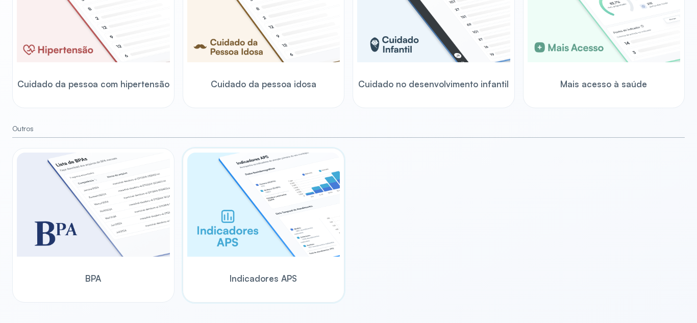
click at [274, 208] on img at bounding box center [263, 204] width 153 height 104
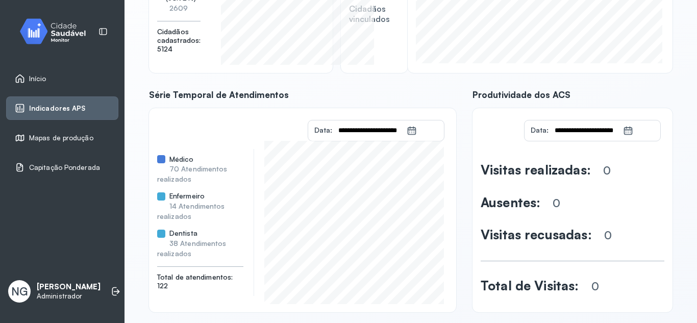
scroll to position [198, 0]
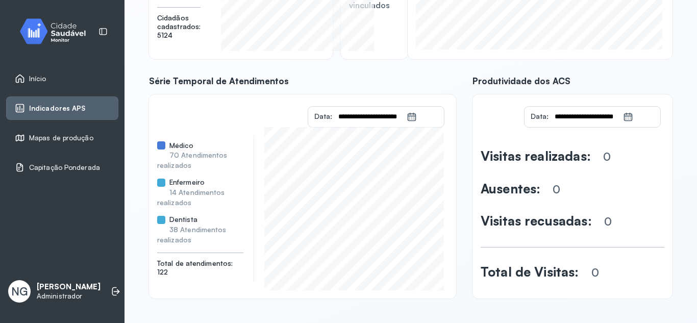
click at [385, 115] on input "**********" at bounding box center [369, 117] width 74 height 20
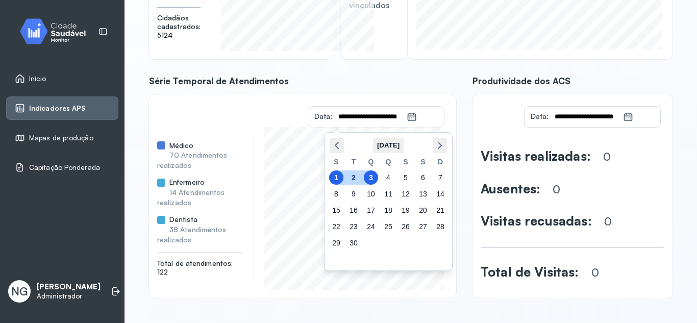
click at [389, 63] on div "**********" at bounding box center [410, 97] width 523 height 401
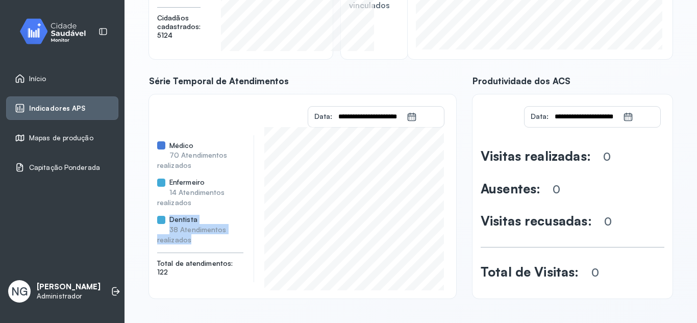
drag, startPoint x: 189, startPoint y: 239, endPoint x: 167, endPoint y: 215, distance: 32.1
click at [167, 215] on div "Dentista 38 Atendimentos realizados" at bounding box center [200, 229] width 86 height 29
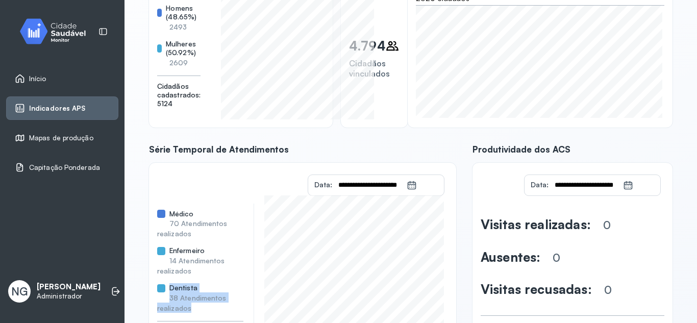
scroll to position [96, 0]
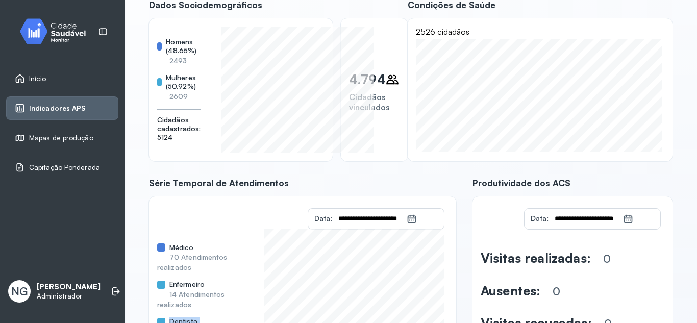
click at [47, 80] on link "Início" at bounding box center [62, 78] width 95 height 10
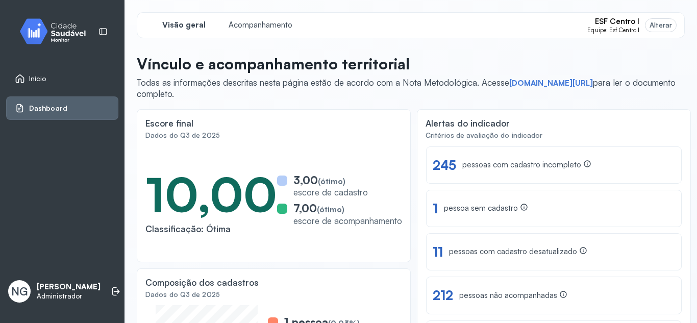
scroll to position [41, 0]
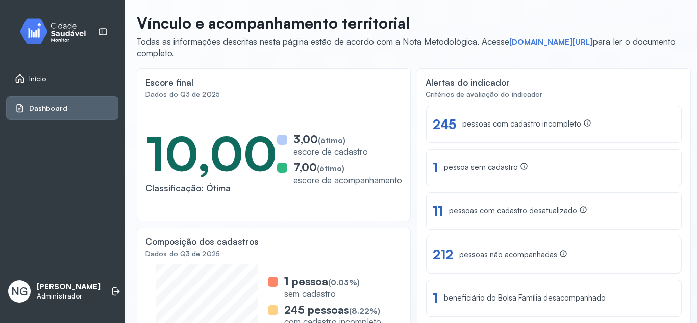
click at [34, 77] on span "Início" at bounding box center [37, 78] width 17 height 9
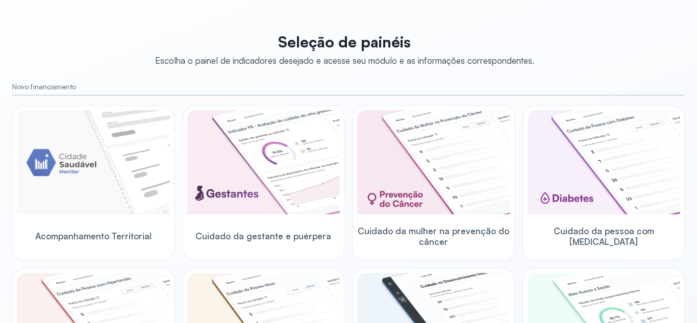
scroll to position [250, 0]
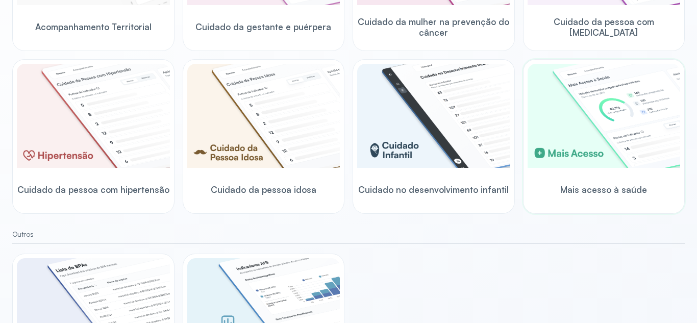
click at [595, 133] on img at bounding box center [603, 116] width 153 height 104
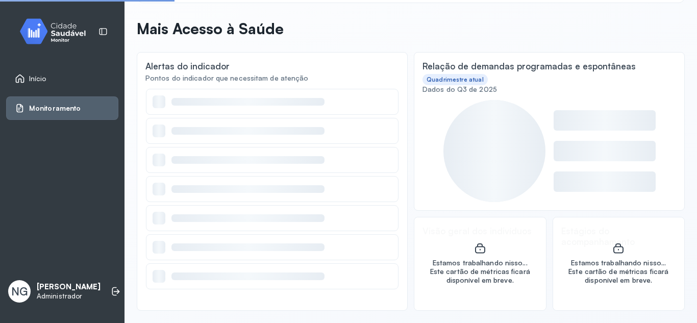
scroll to position [37, 0]
click at [490, 31] on header "Mais Acesso à Saúde" at bounding box center [411, 30] width 548 height 22
